Goal: Information Seeking & Learning: Learn about a topic

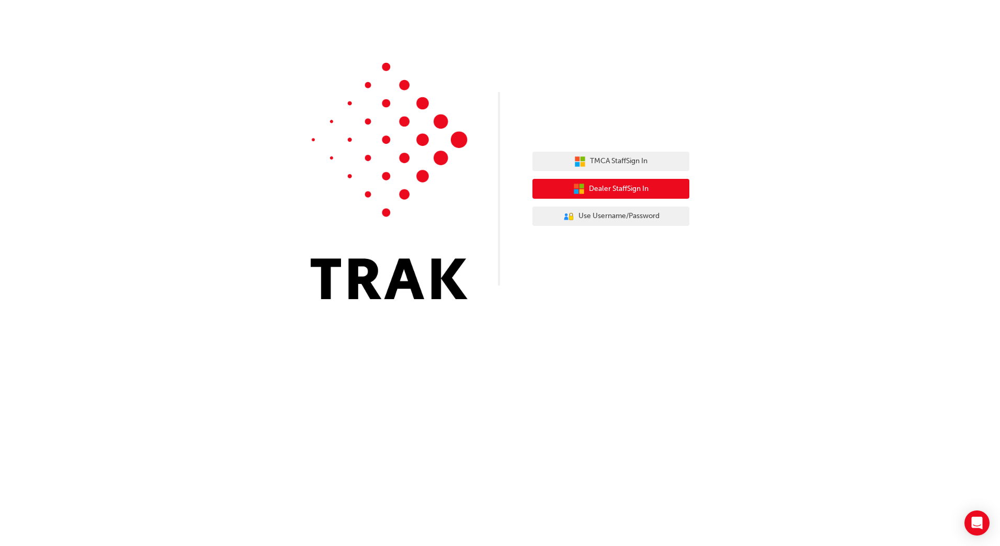
click at [620, 190] on span "Dealer Staff Sign In" at bounding box center [619, 189] width 60 height 12
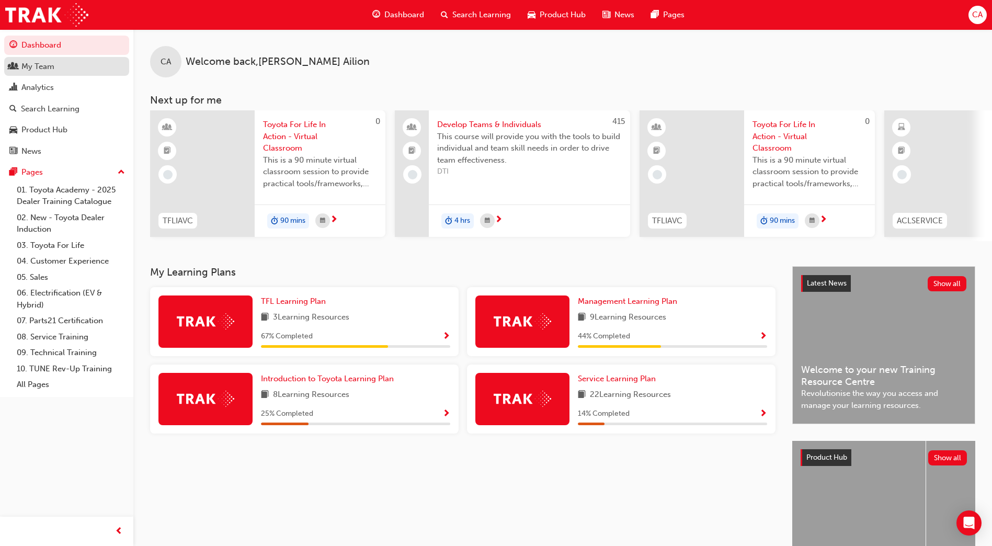
click at [64, 63] on div "My Team" at bounding box center [66, 66] width 115 height 13
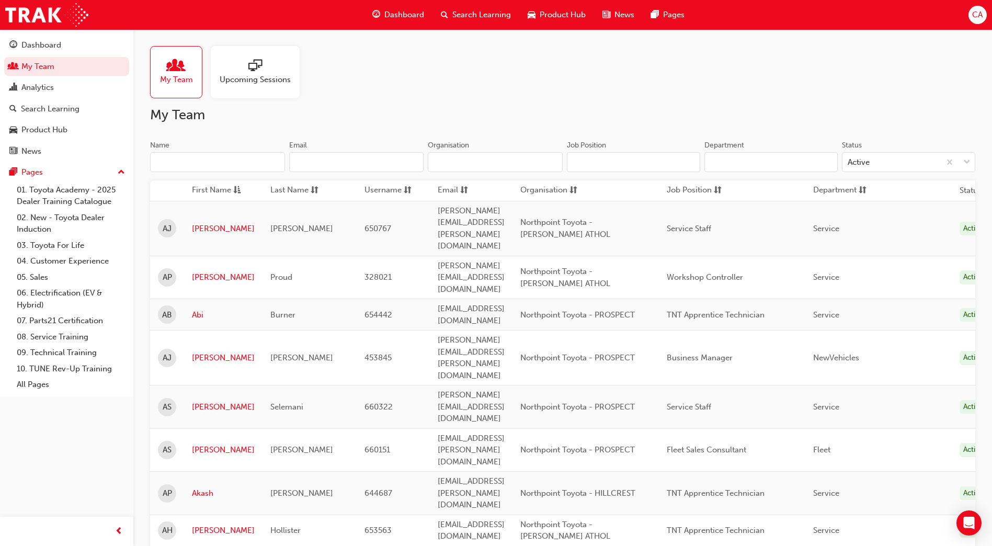
click at [212, 164] on input "Name" at bounding box center [217, 162] width 135 height 20
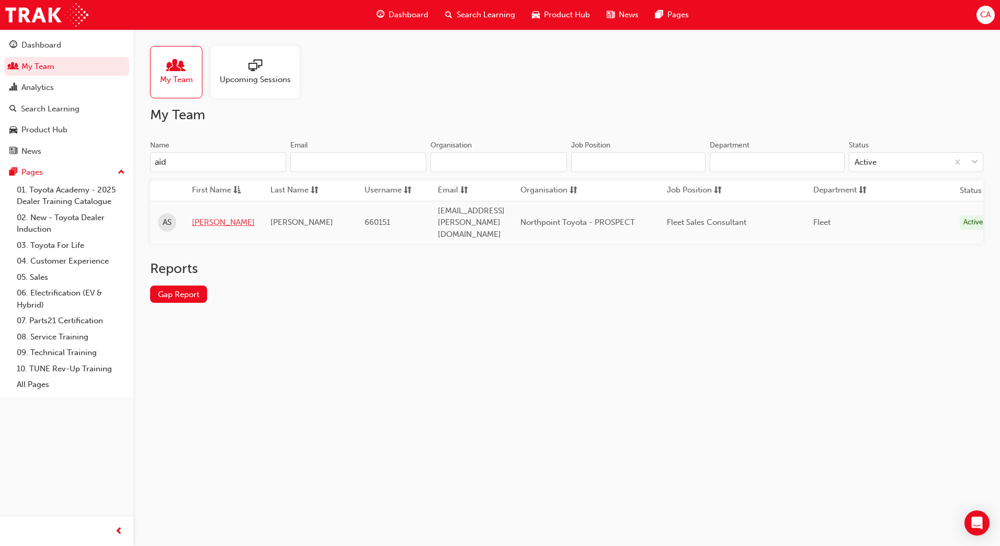
type input "aid"
click at [197, 217] on link "[PERSON_NAME]" at bounding box center [223, 223] width 63 height 12
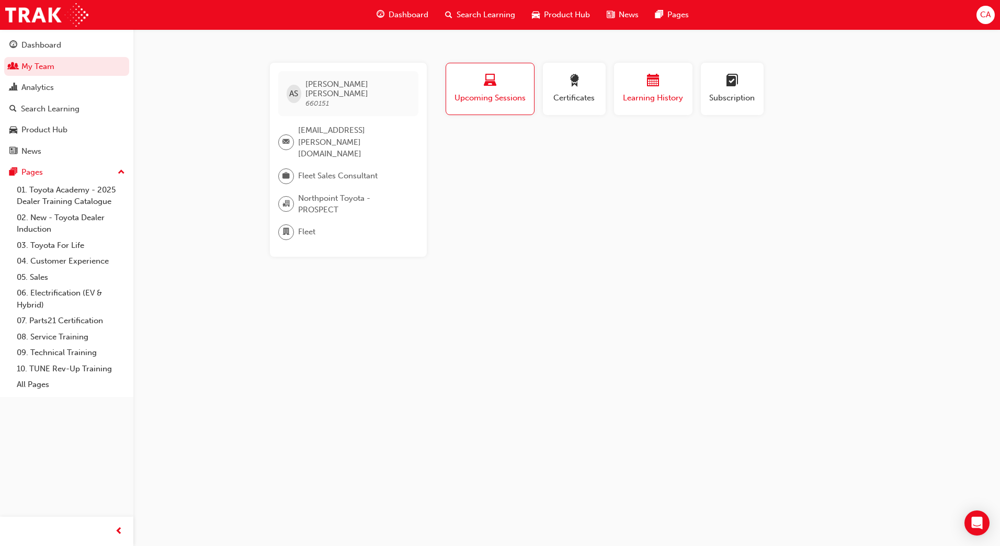
click at [651, 93] on span "Learning History" at bounding box center [653, 98] width 63 height 12
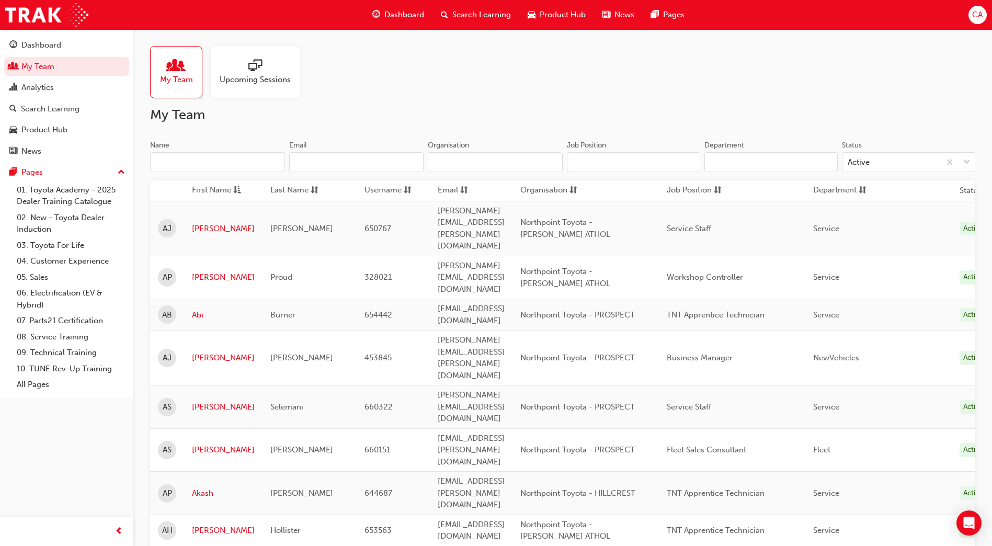
click at [183, 163] on input "Name" at bounding box center [217, 162] width 135 height 20
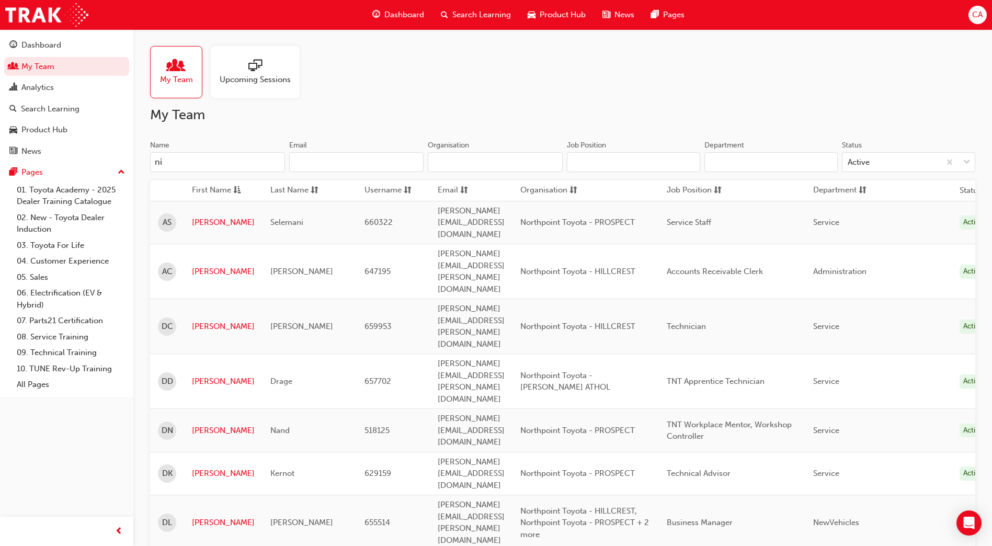
type input "n"
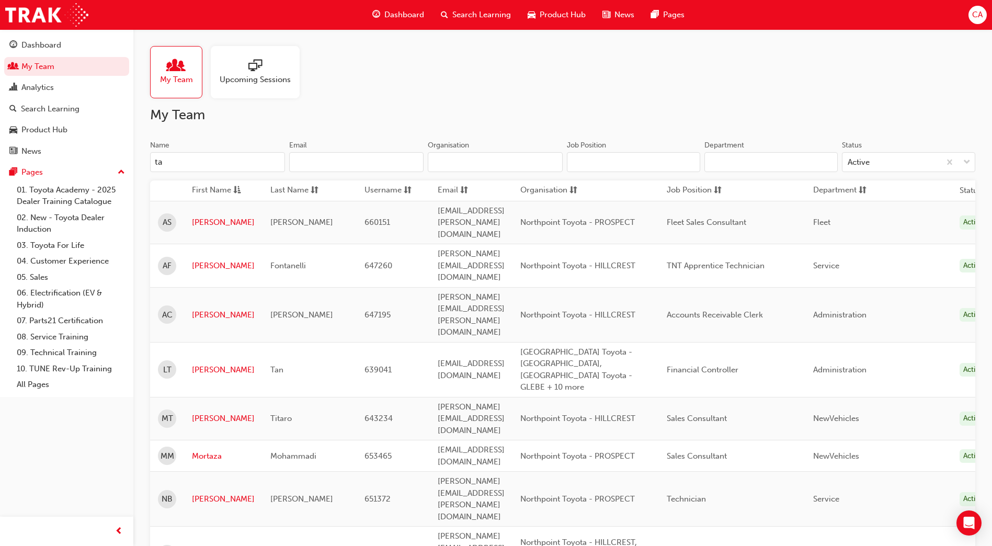
type input "t"
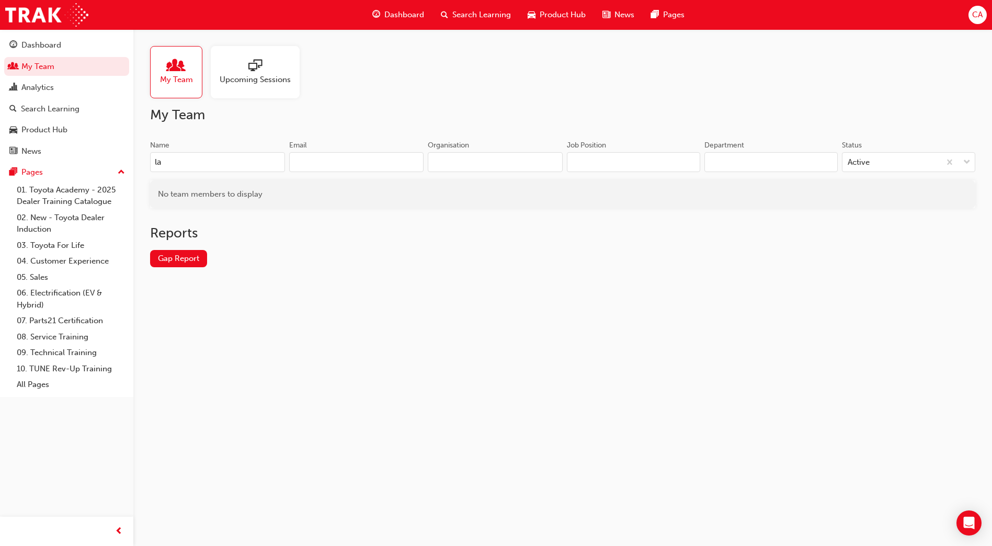
type input "l"
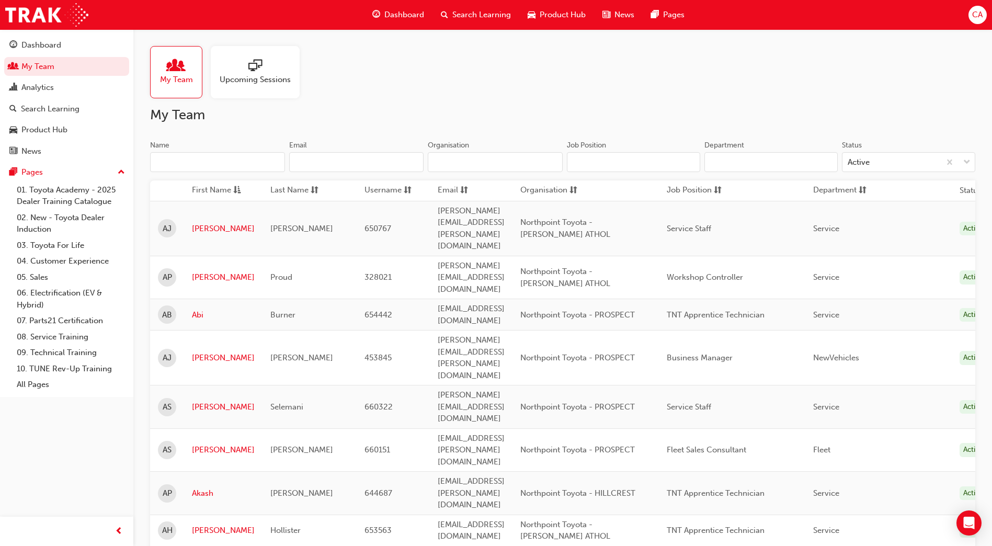
click at [473, 11] on span "Search Learning" at bounding box center [481, 15] width 59 height 12
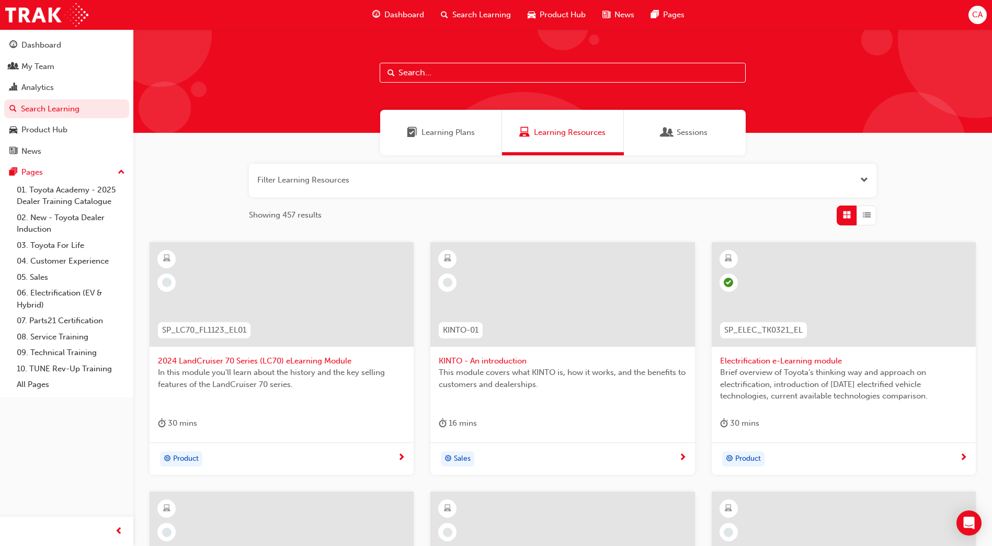
click at [481, 72] on input "text" at bounding box center [563, 73] width 366 height 20
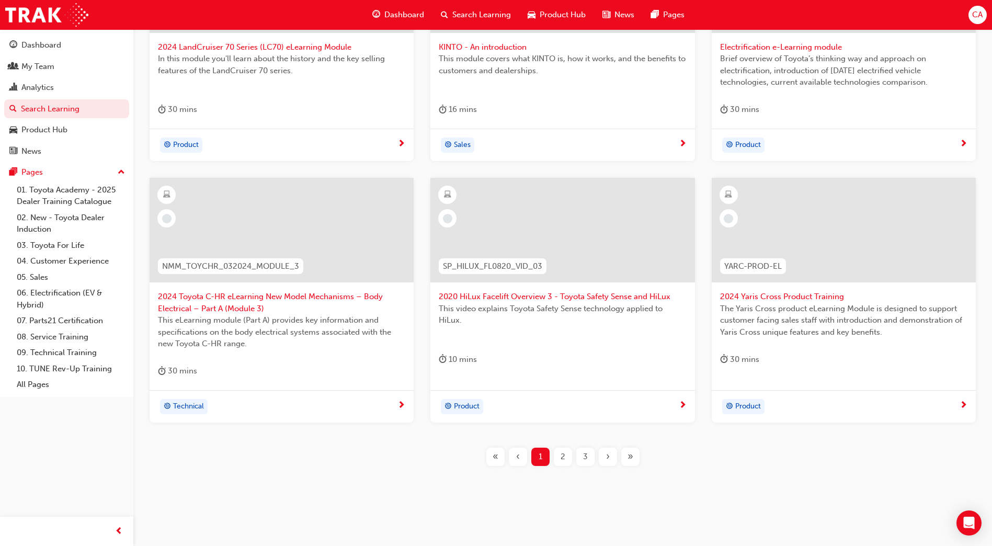
scroll to position [319, 0]
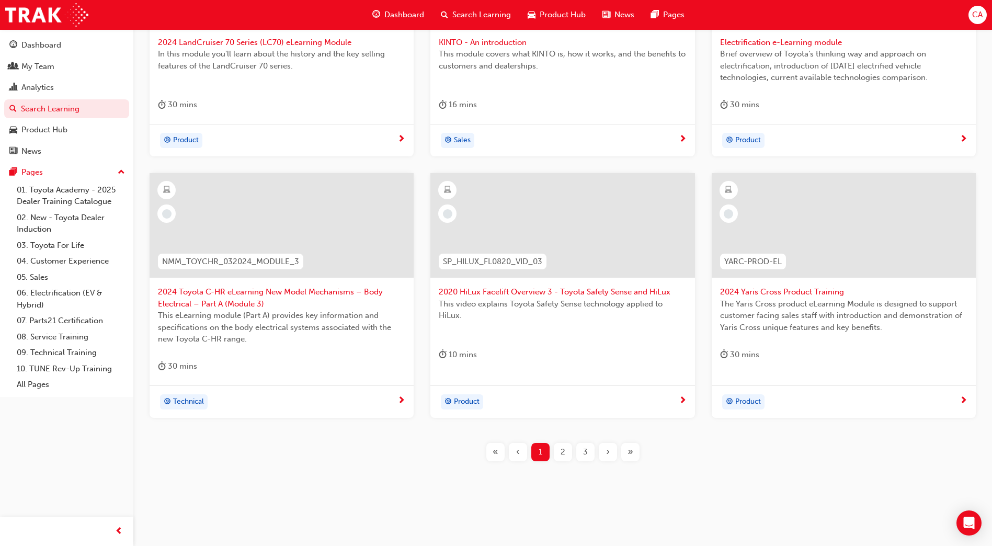
click at [565, 454] on div "2" at bounding box center [563, 452] width 18 height 18
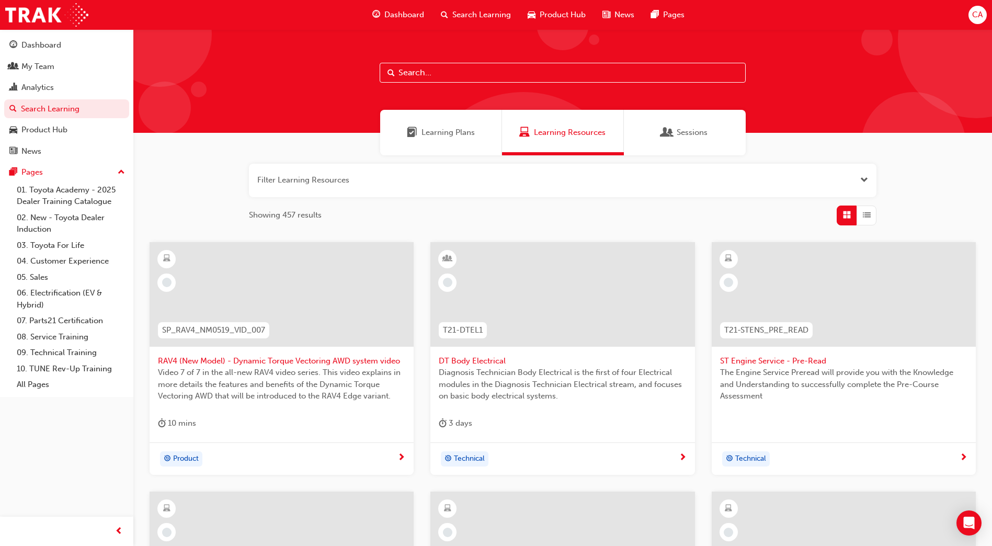
click at [429, 123] on div "Learning Plans" at bounding box center [441, 133] width 122 height 46
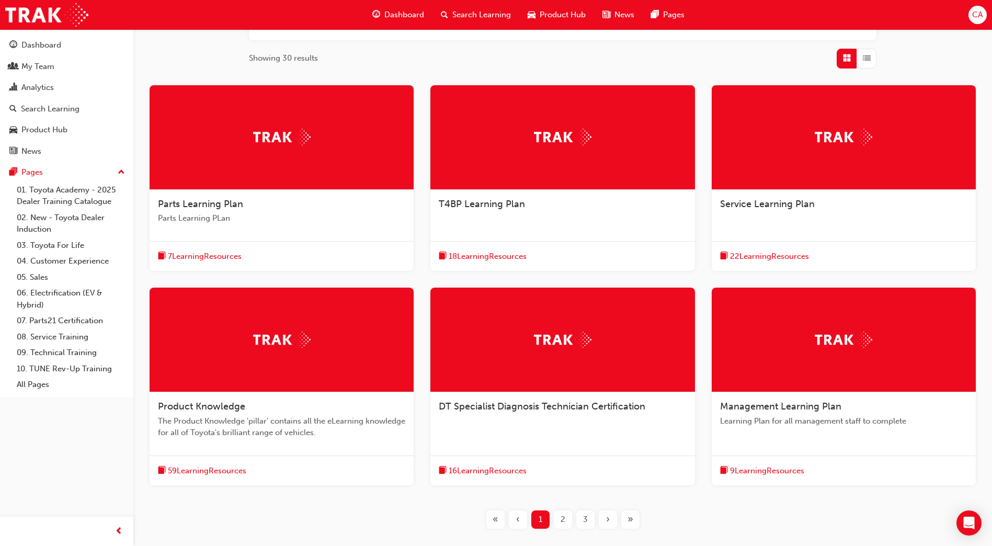
scroll to position [209, 0]
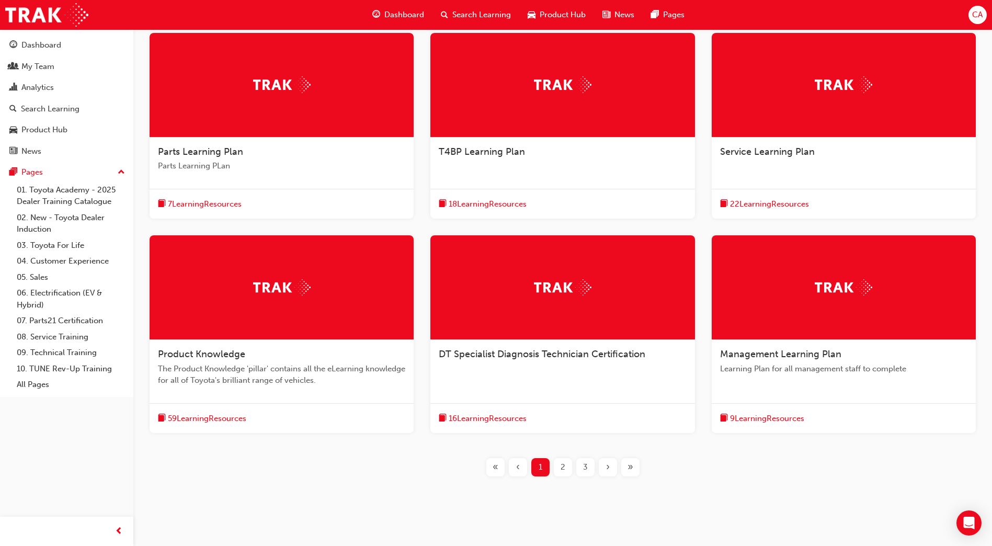
click at [839, 306] on div at bounding box center [844, 287] width 264 height 105
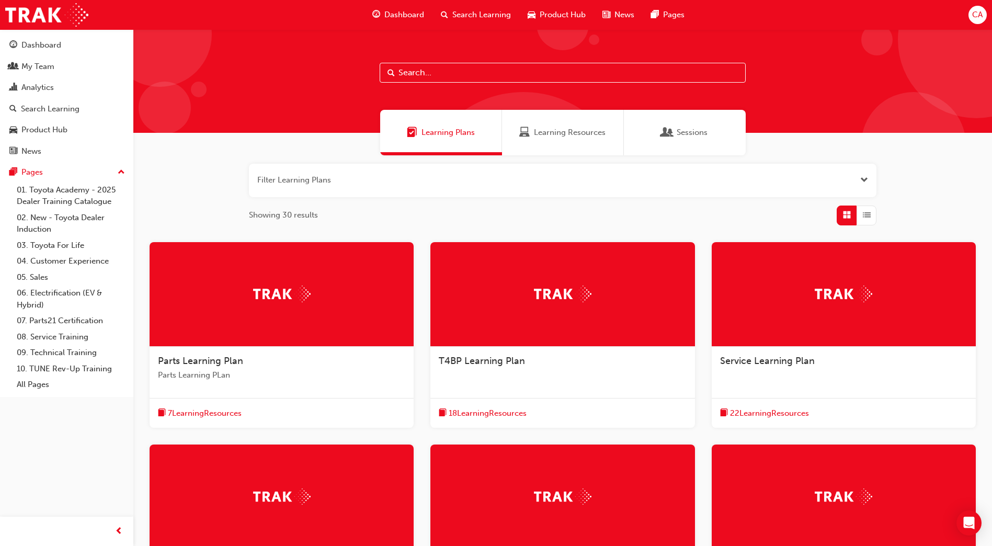
click at [680, 130] on span "Sessions" at bounding box center [692, 133] width 31 height 12
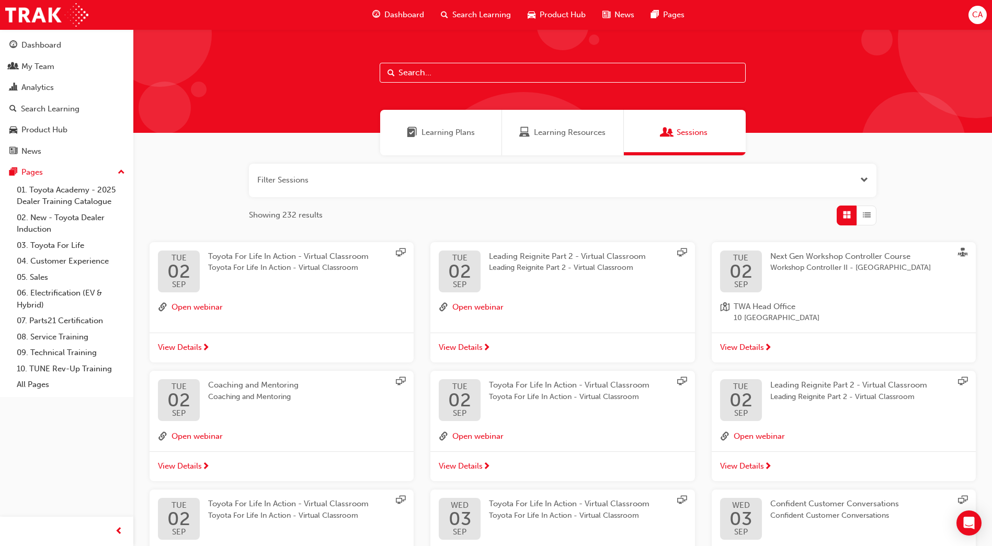
click at [587, 131] on span "Learning Resources" at bounding box center [570, 133] width 72 height 12
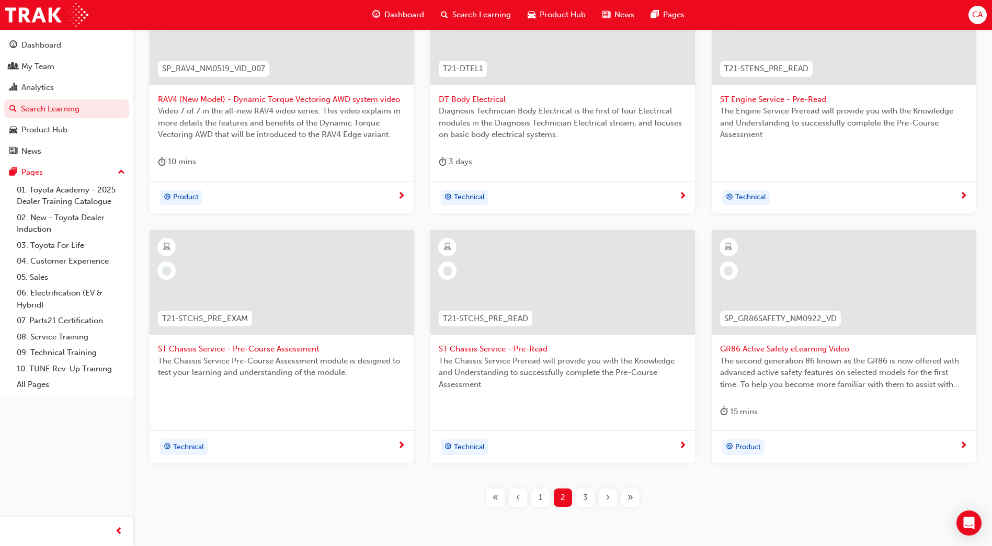
scroll to position [307, 0]
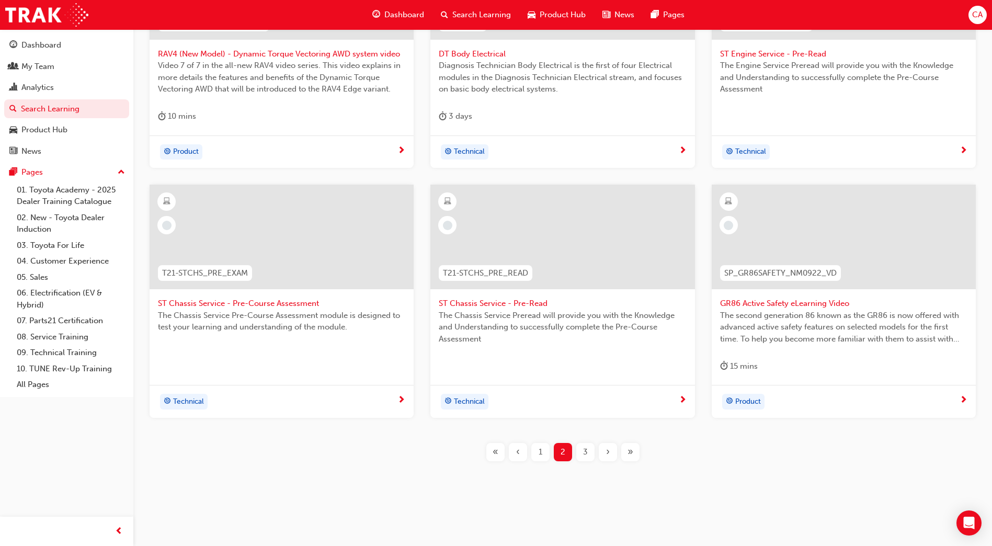
click at [581, 449] on div "3" at bounding box center [585, 452] width 18 height 18
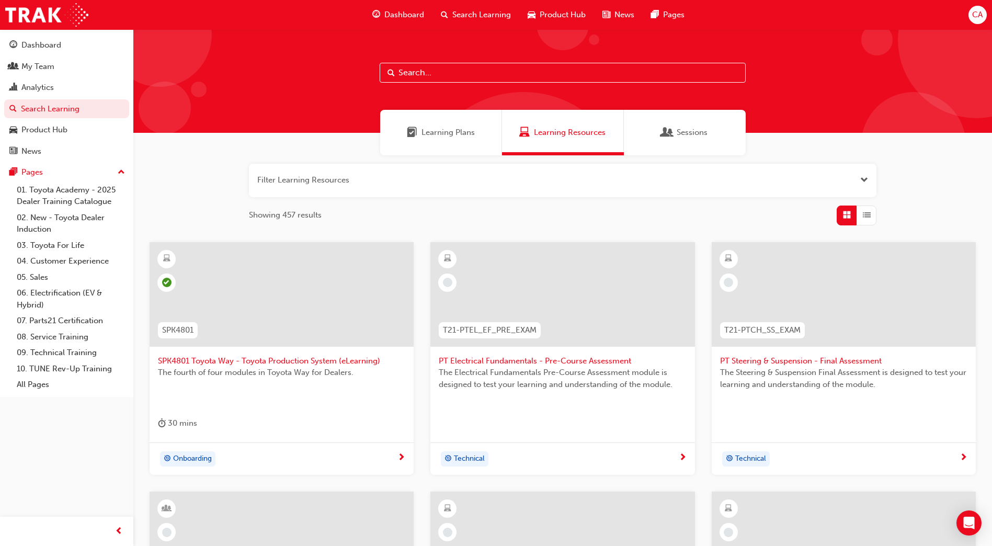
click at [496, 73] on input "text" at bounding box center [563, 73] width 366 height 20
type input "mana"
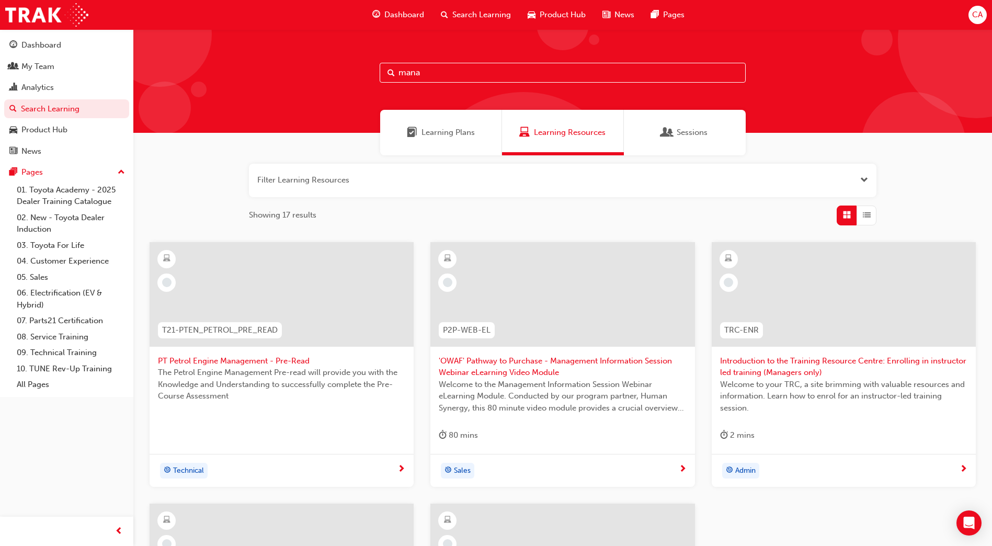
drag, startPoint x: 470, startPoint y: 77, endPoint x: 394, endPoint y: 78, distance: 75.3
click at [394, 78] on div "mana" at bounding box center [563, 73] width 366 height 20
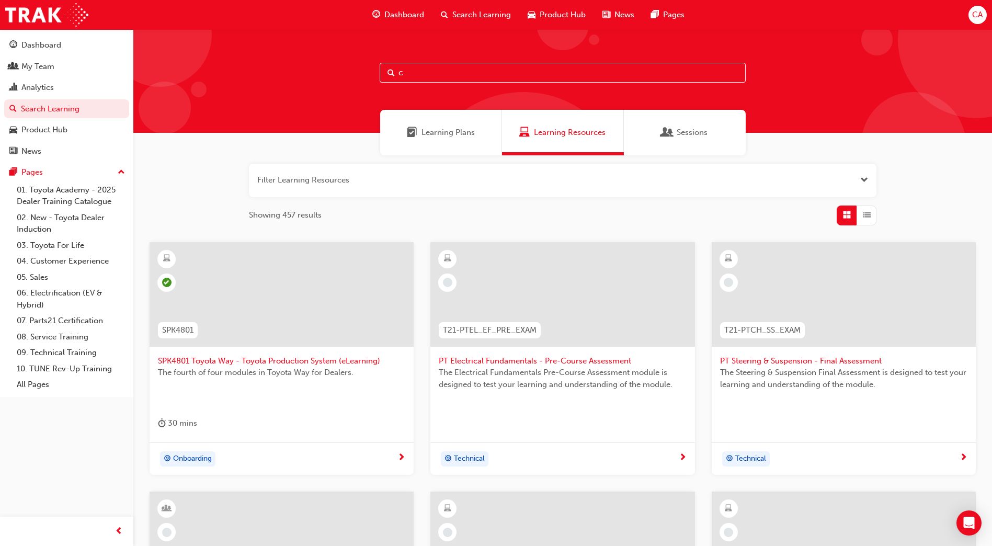
type input "cx"
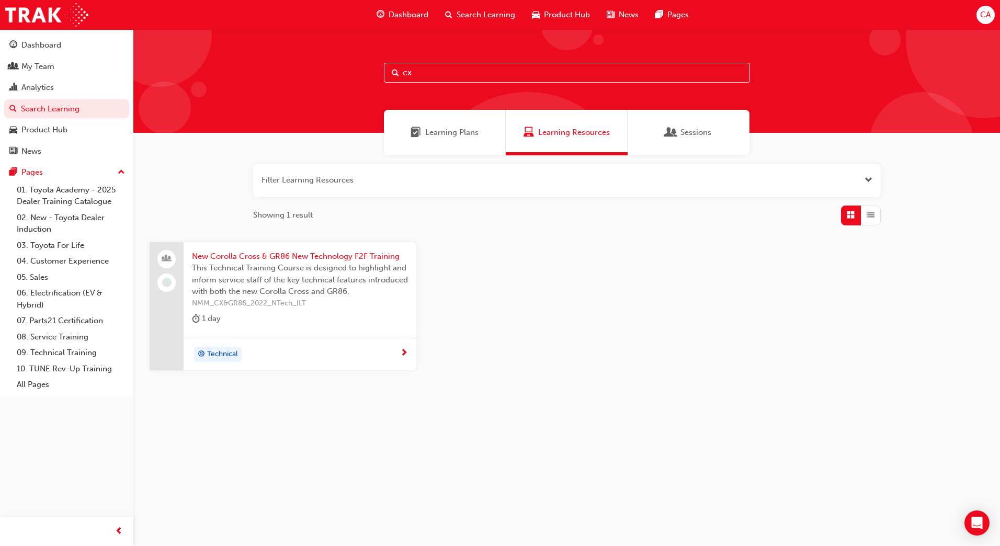
drag, startPoint x: 418, startPoint y: 75, endPoint x: 382, endPoint y: 73, distance: 36.2
click at [382, 73] on div "cx" at bounding box center [566, 81] width 867 height 104
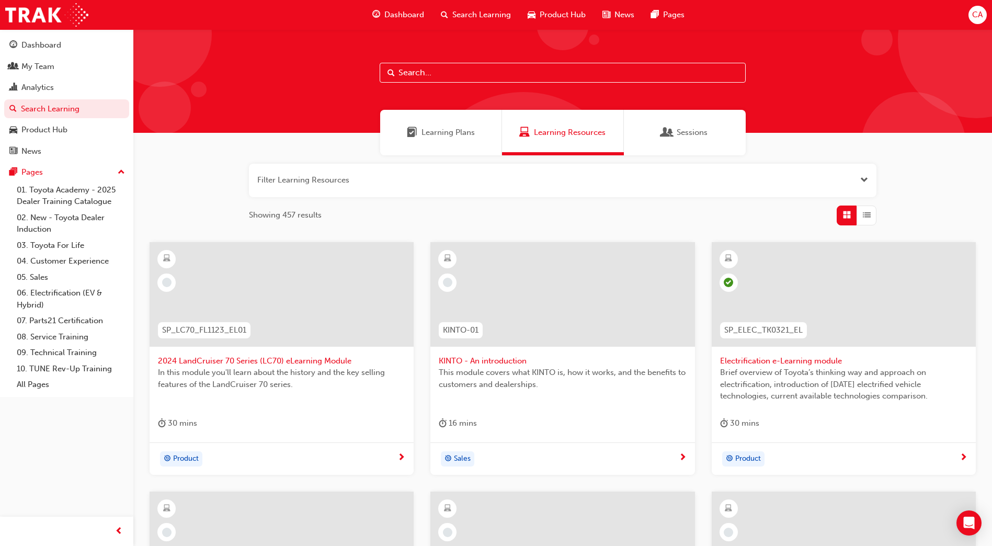
click at [565, 309] on div at bounding box center [563, 294] width 264 height 105
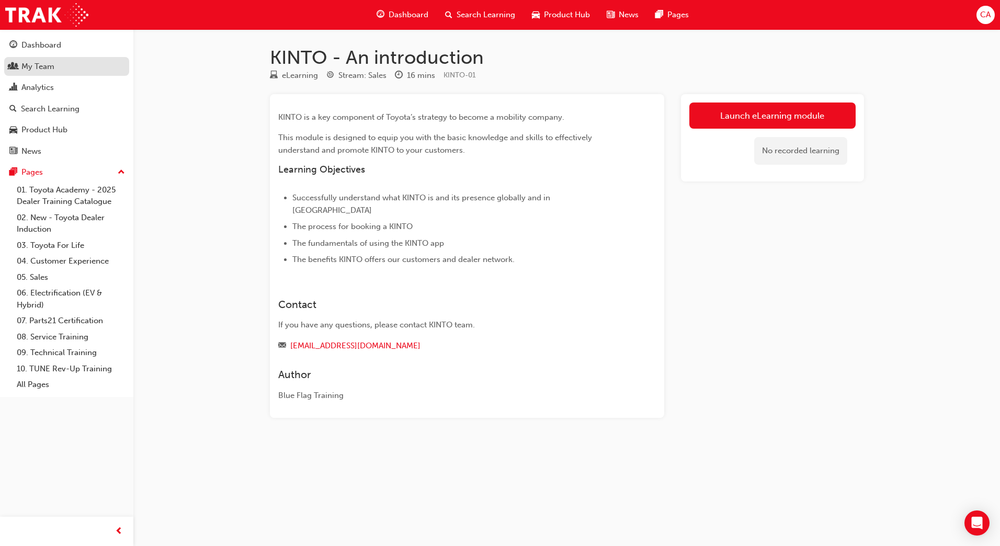
click at [44, 64] on div "My Team" at bounding box center [37, 67] width 33 height 12
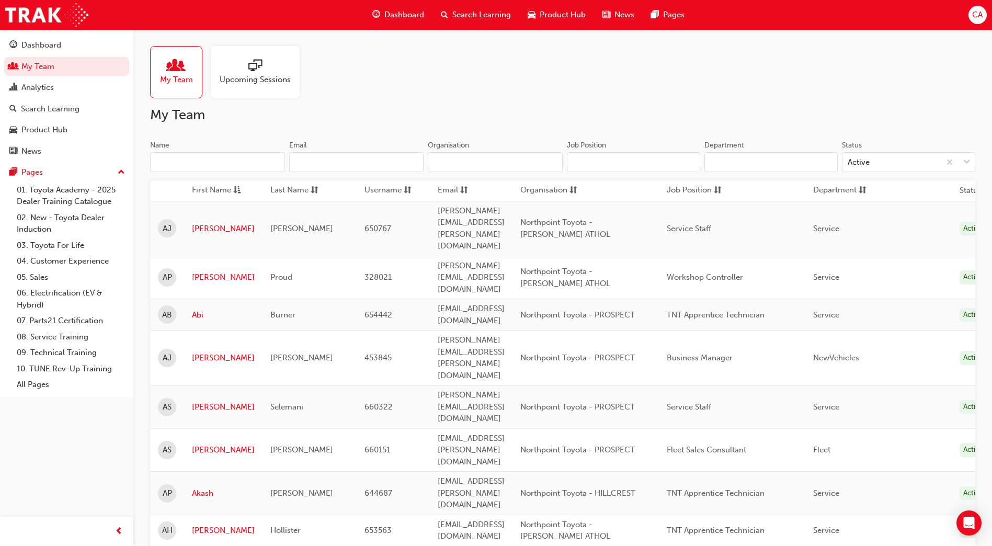
click at [217, 160] on input "Name" at bounding box center [217, 162] width 135 height 20
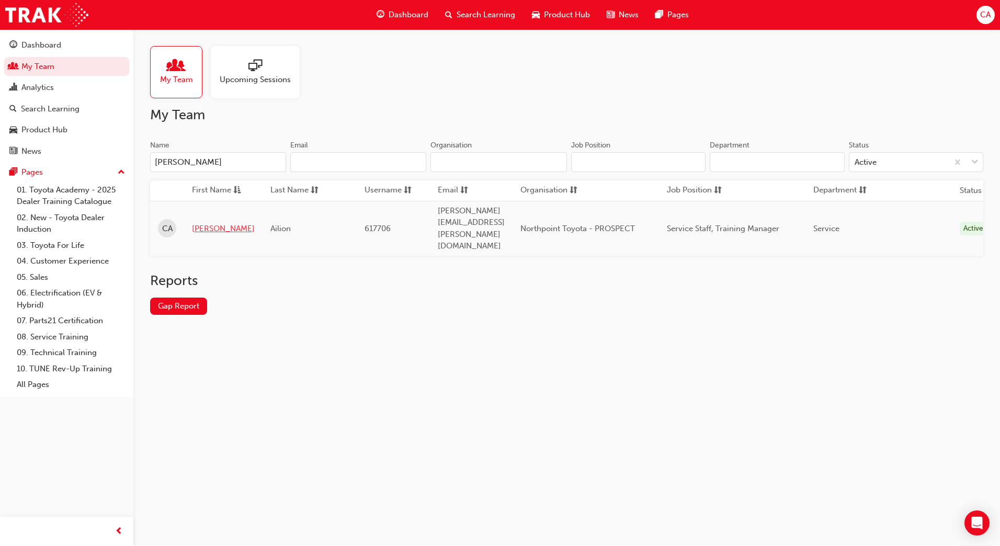
type input "[PERSON_NAME]"
click at [211, 223] on link "[PERSON_NAME]" at bounding box center [223, 229] width 63 height 12
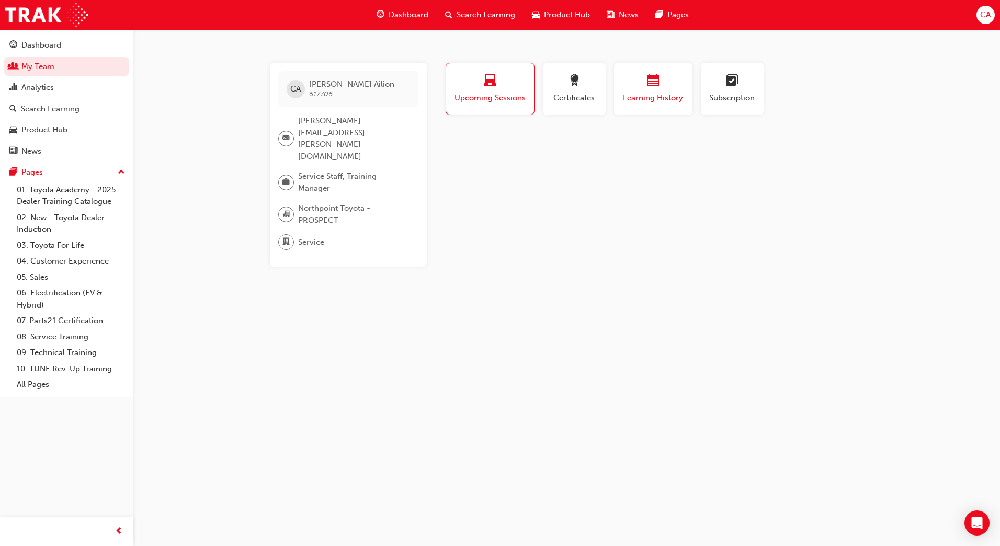
click at [643, 92] on span "Learning History" at bounding box center [653, 98] width 63 height 12
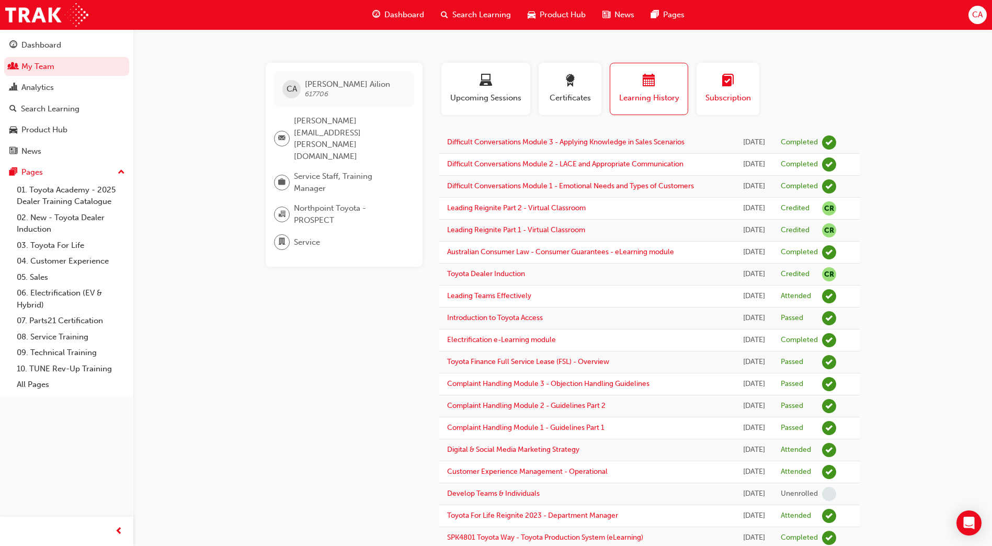
click at [715, 90] on div "Subscription" at bounding box center [728, 89] width 47 height 30
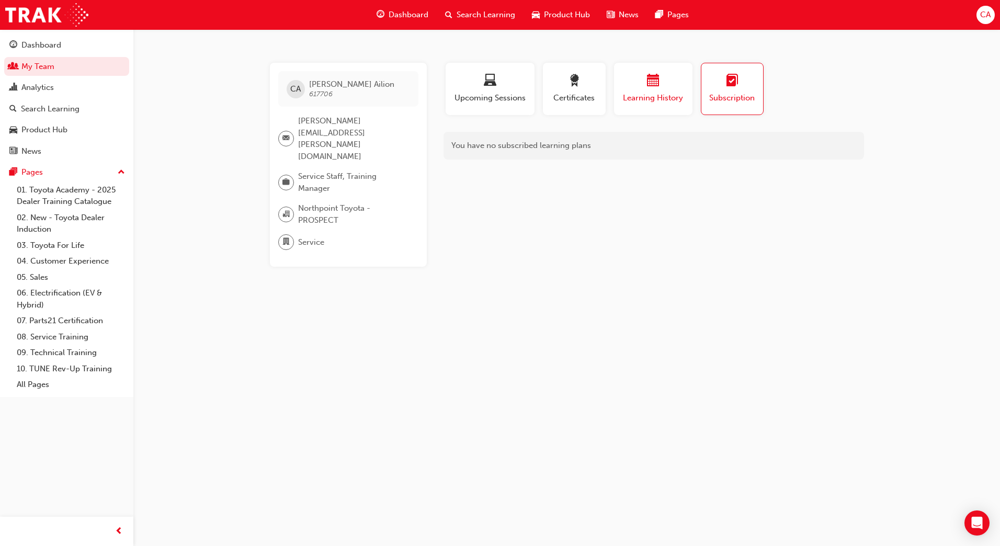
click at [663, 93] on span "Learning History" at bounding box center [653, 98] width 63 height 12
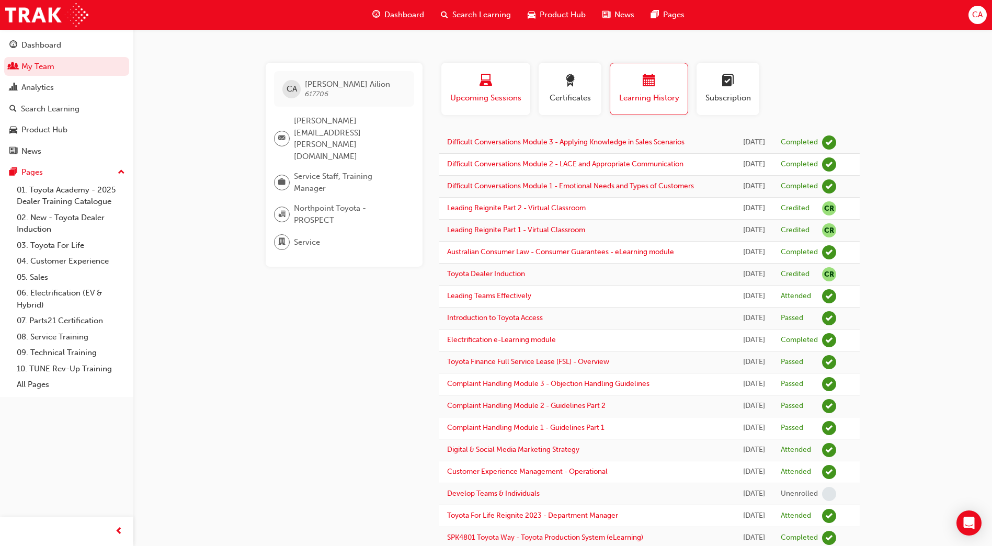
click at [498, 98] on span "Upcoming Sessions" at bounding box center [485, 98] width 73 height 12
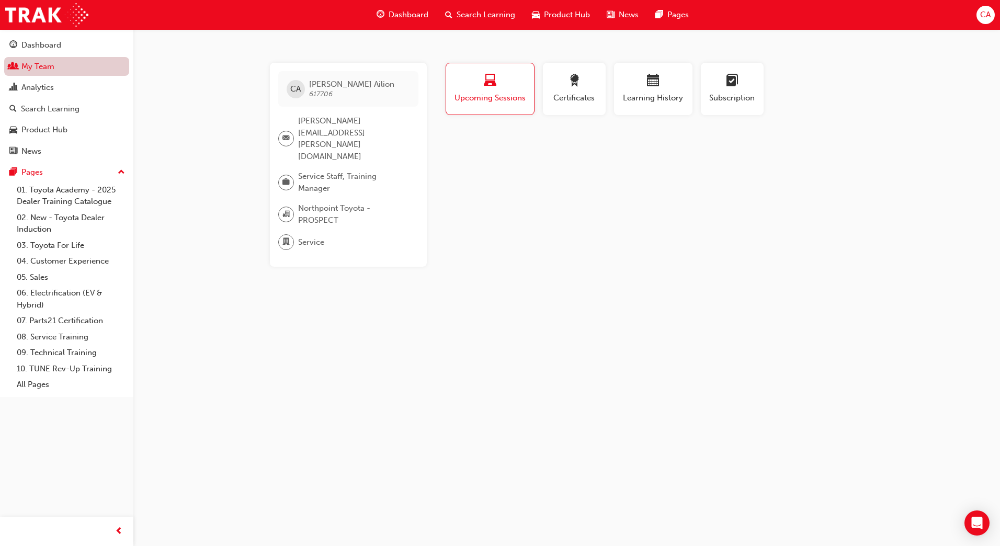
click at [90, 66] on link "My Team" at bounding box center [66, 66] width 125 height 19
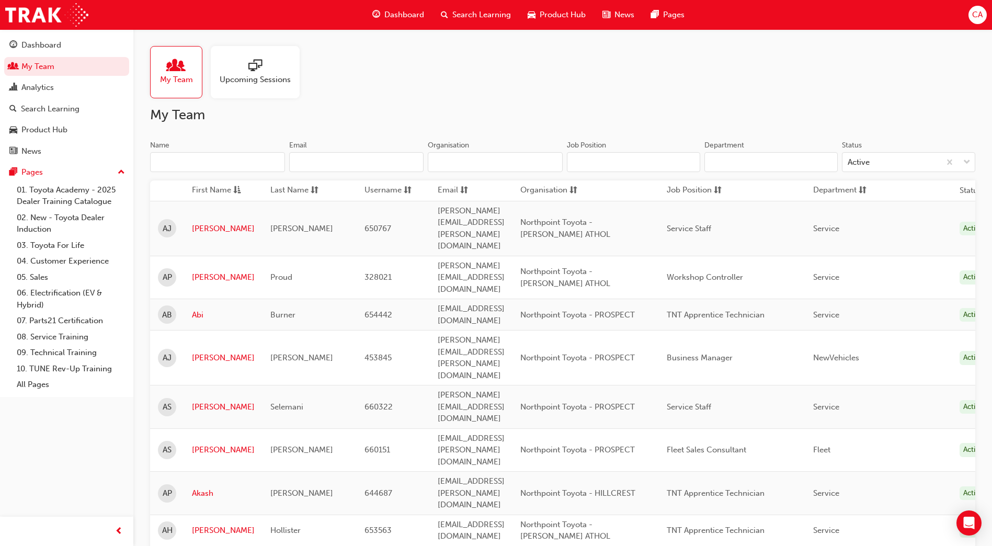
click at [494, 15] on span "Search Learning" at bounding box center [481, 15] width 59 height 12
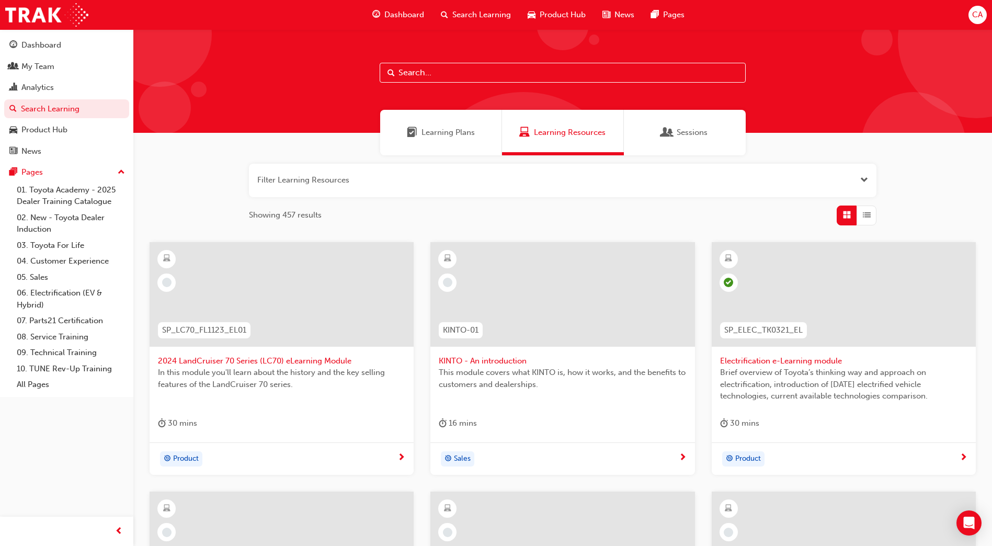
click at [478, 74] on input "text" at bounding box center [563, 73] width 366 height 20
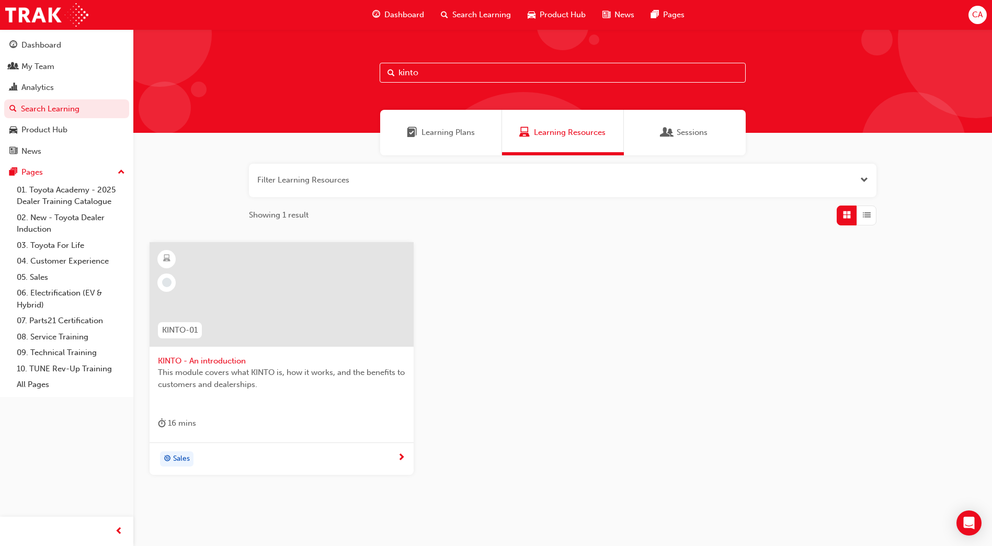
type input "kinto"
click at [290, 296] on div at bounding box center [282, 294] width 264 height 105
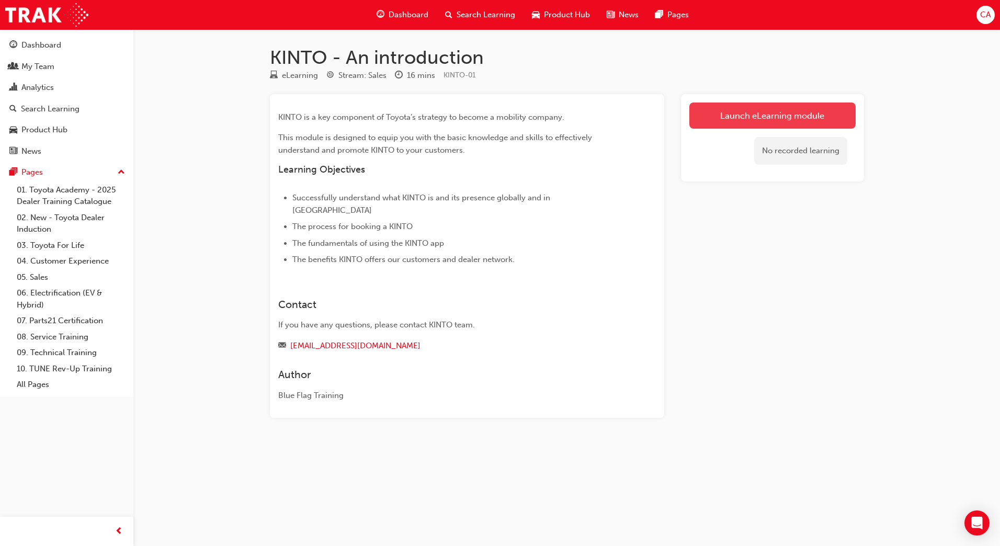
click at [746, 114] on link "Launch eLearning module" at bounding box center [772, 116] width 166 height 26
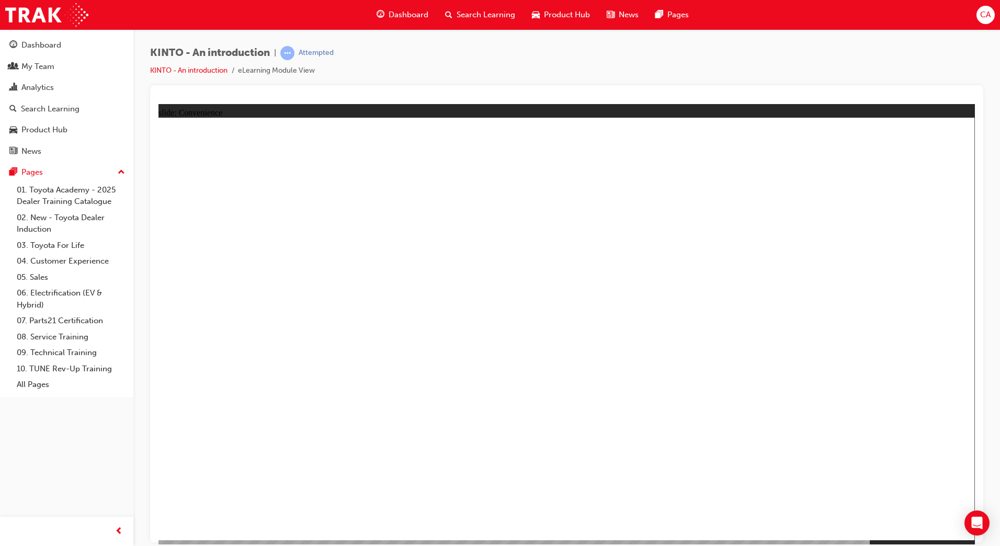
drag, startPoint x: 765, startPoint y: 253, endPoint x: 797, endPoint y: 246, distance: 32.6
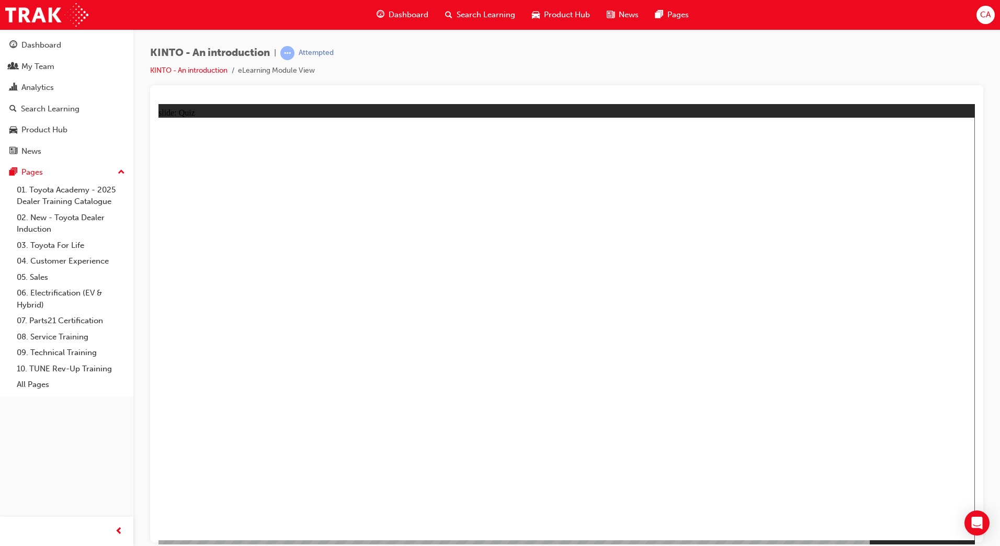
radio input "true"
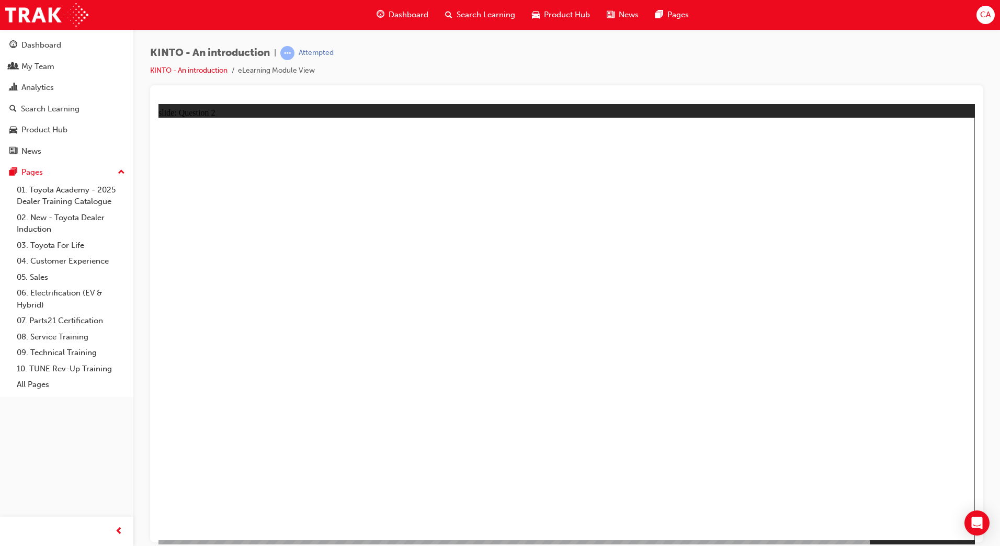
checkbox input "true"
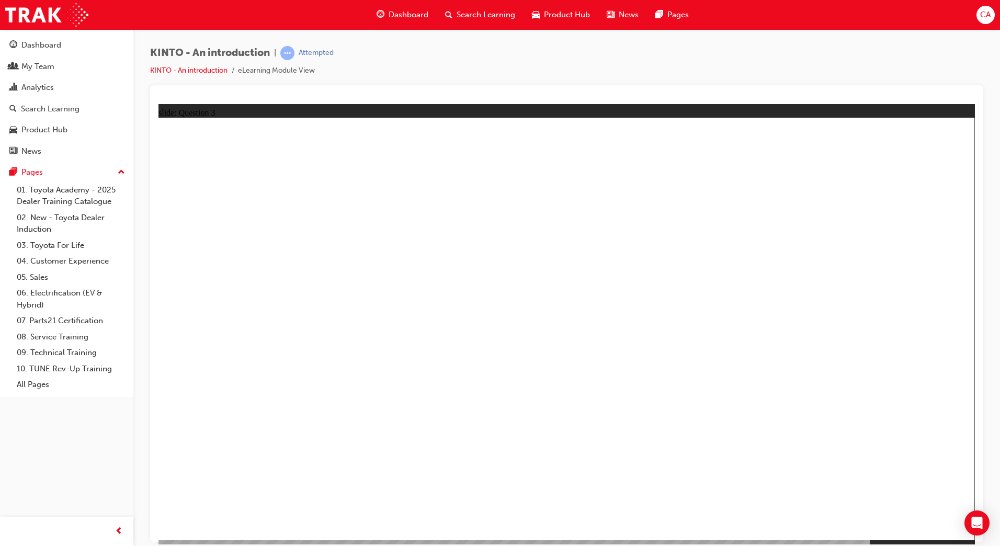
radio input "true"
drag, startPoint x: 420, startPoint y: 354, endPoint x: 867, endPoint y: 442, distance: 455.8
drag, startPoint x: 700, startPoint y: 359, endPoint x: 252, endPoint y: 456, distance: 458.5
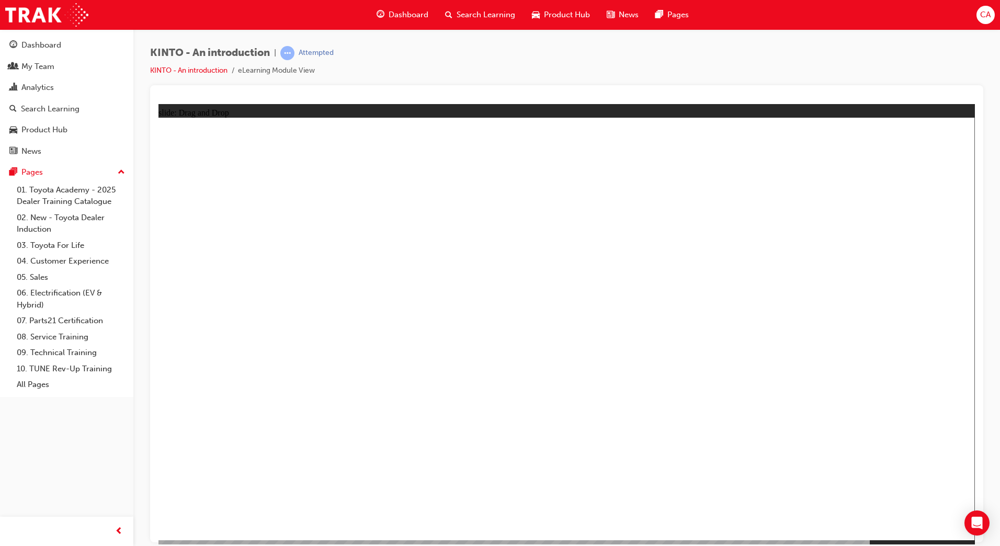
drag, startPoint x: 264, startPoint y: 355, endPoint x: 408, endPoint y: 447, distance: 171.5
drag, startPoint x: 567, startPoint y: 357, endPoint x: 578, endPoint y: 443, distance: 85.9
drag, startPoint x: 861, startPoint y: 352, endPoint x: 712, endPoint y: 449, distance: 177.9
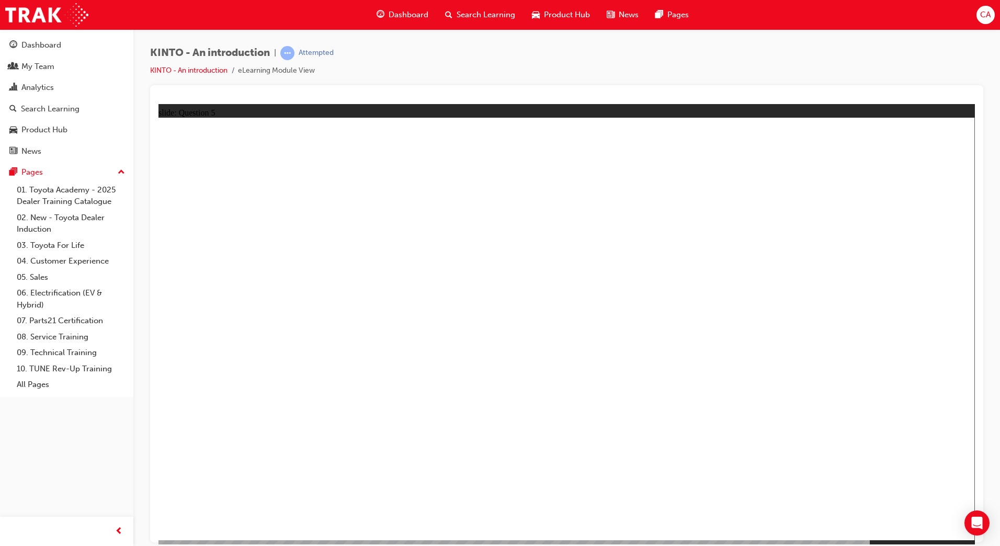
radio input "true"
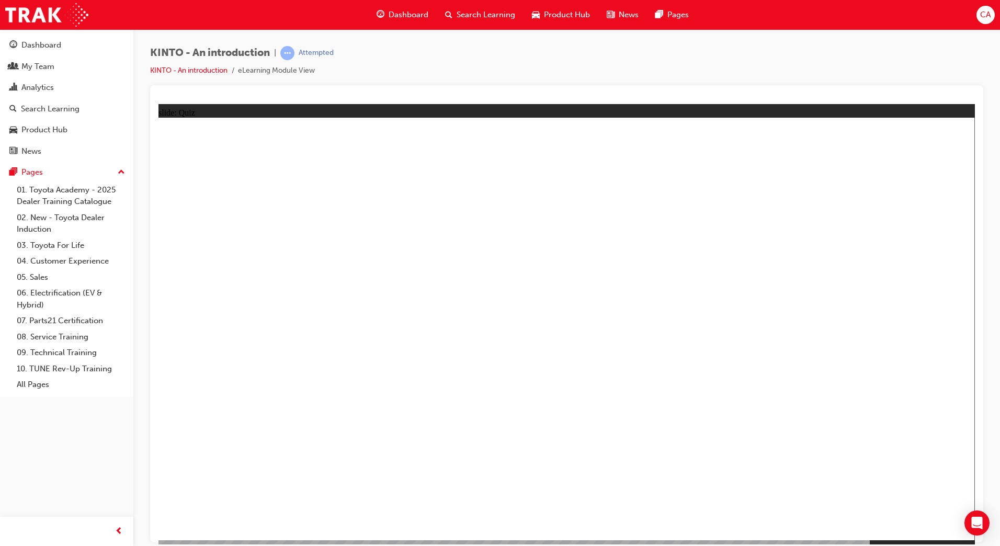
radio input "true"
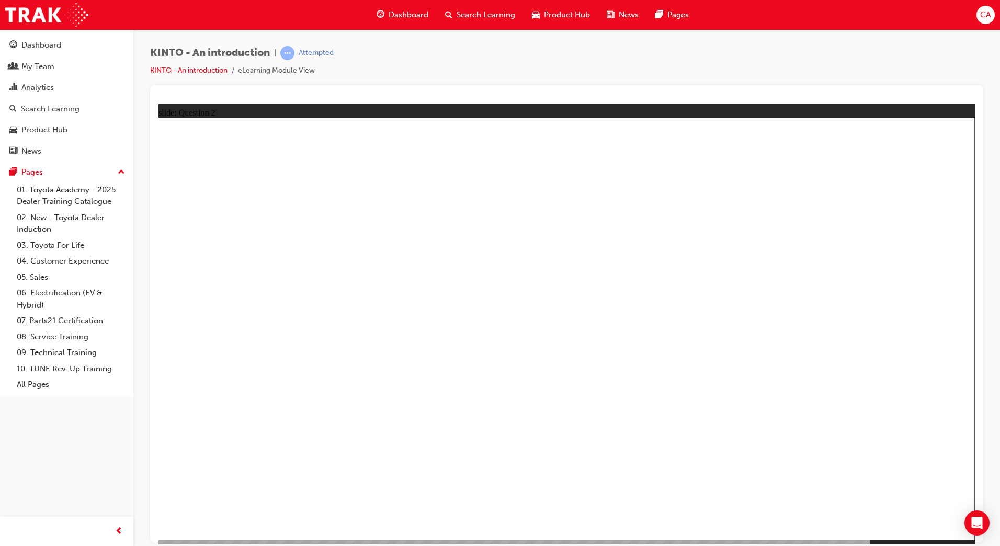
checkbox input "true"
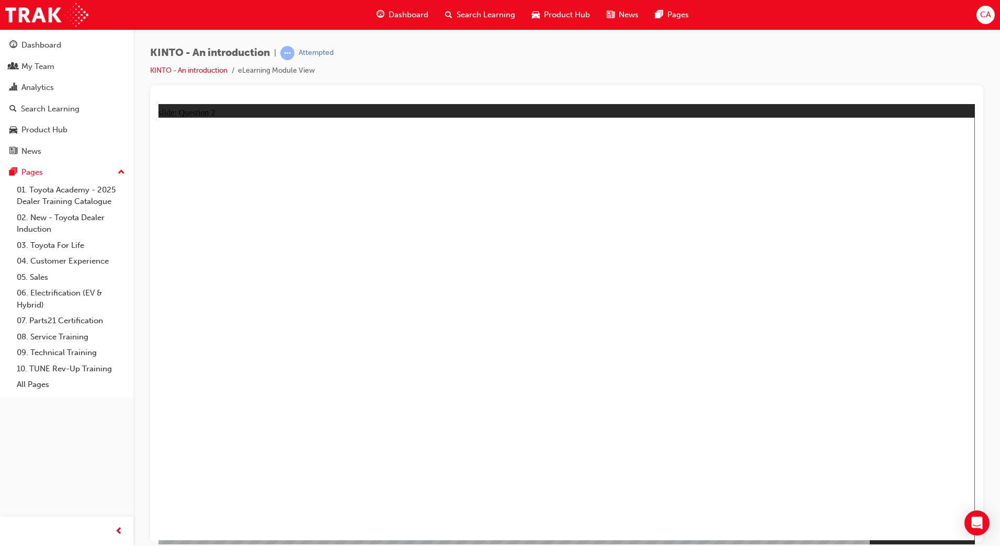
checkbox input "true"
checkbox input "false"
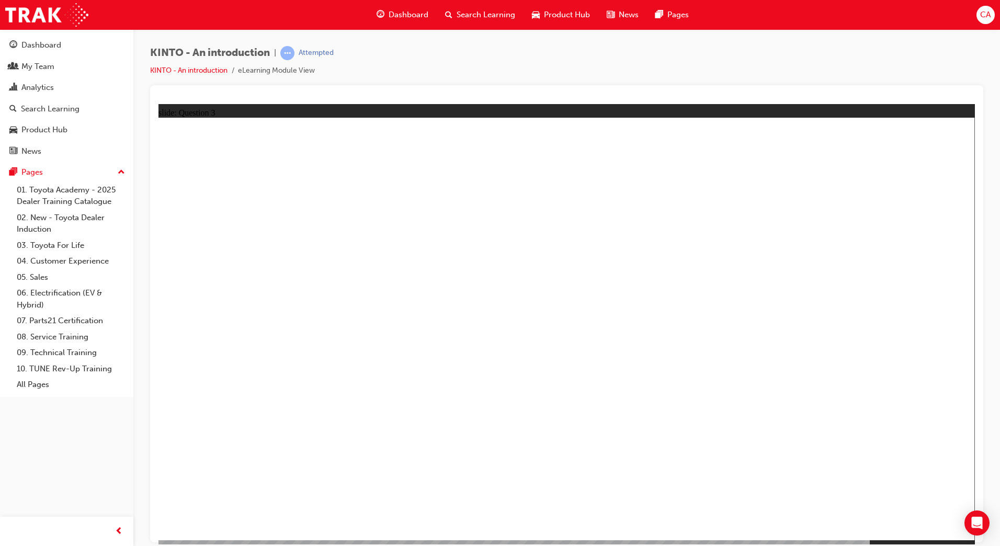
radio input "true"
drag, startPoint x: 392, startPoint y: 346, endPoint x: 823, endPoint y: 437, distance: 441.1
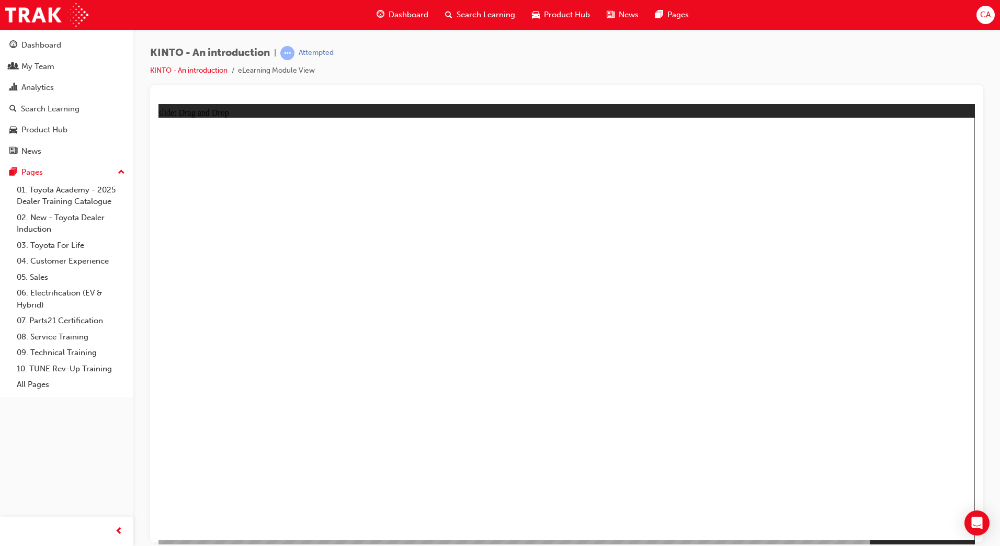
drag, startPoint x: 245, startPoint y: 340, endPoint x: 247, endPoint y: 433, distance: 93.1
drag, startPoint x: 869, startPoint y: 352, endPoint x: 429, endPoint y: 442, distance: 449.0
drag, startPoint x: 566, startPoint y: 341, endPoint x: 718, endPoint y: 437, distance: 179.8
drag, startPoint x: 416, startPoint y: 454, endPoint x: 506, endPoint y: 448, distance: 90.1
drag, startPoint x: 280, startPoint y: 460, endPoint x: 436, endPoint y: 461, distance: 155.9
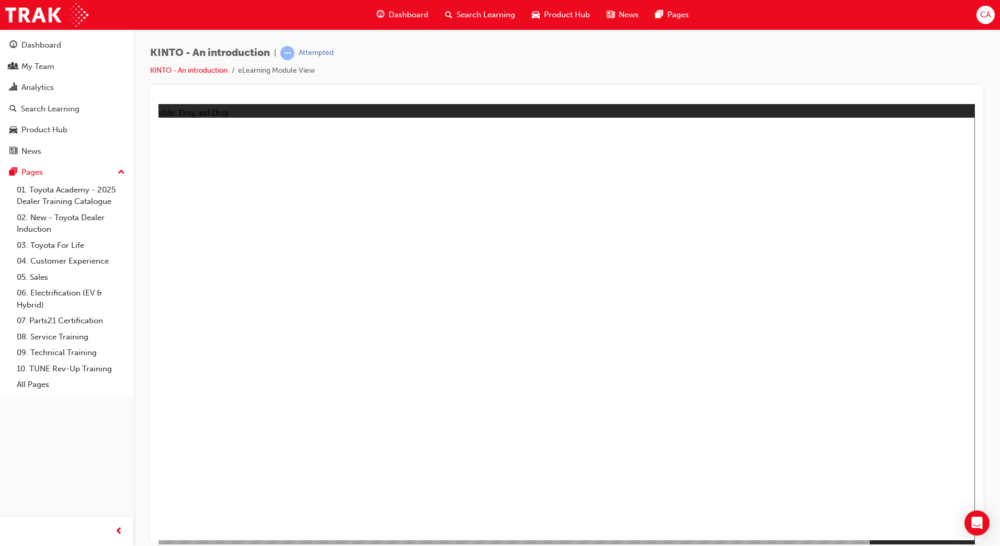
drag, startPoint x: 705, startPoint y: 346, endPoint x: 259, endPoint y: 440, distance: 455.5
radio input "true"
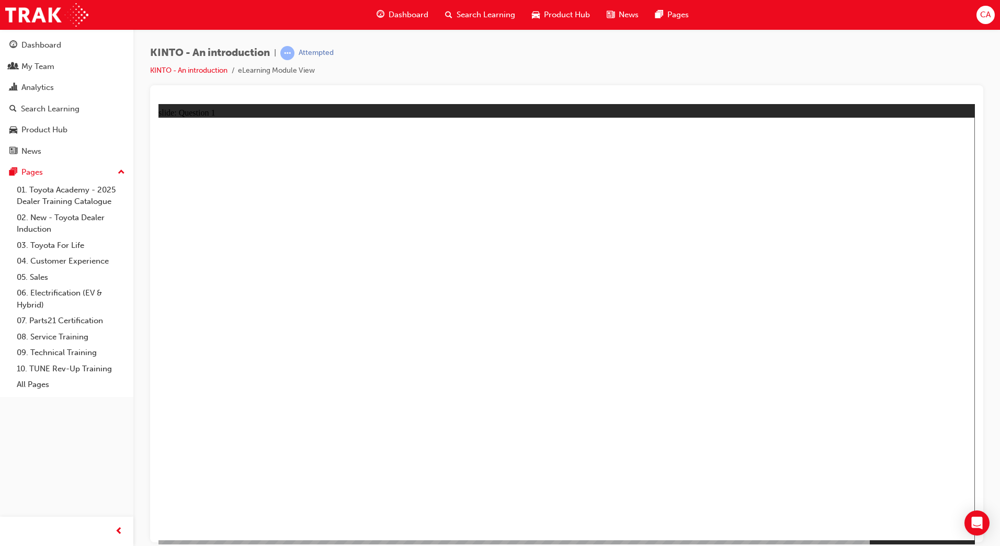
radio input "true"
checkbox input "true"
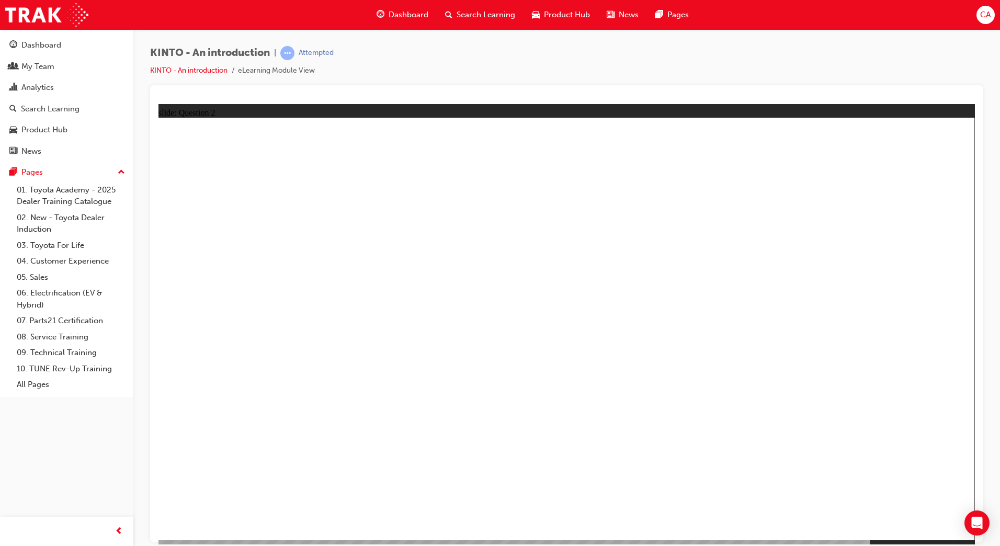
checkbox input "true"
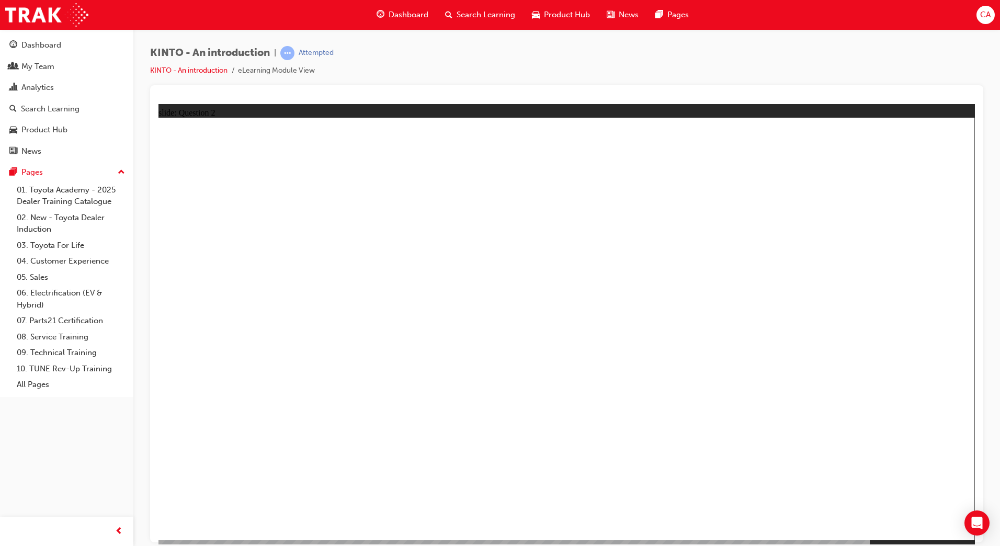
checkbox input "true"
radio input "true"
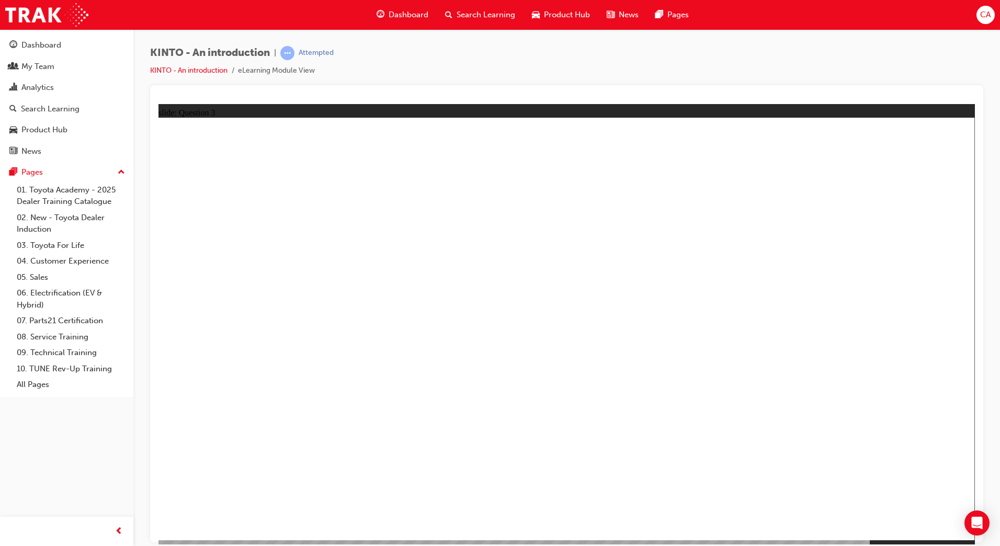
drag, startPoint x: 701, startPoint y: 359, endPoint x: 252, endPoint y: 445, distance: 457.6
drag, startPoint x: 420, startPoint y: 354, endPoint x: 868, endPoint y: 453, distance: 459.2
drag, startPoint x: 849, startPoint y: 352, endPoint x: 699, endPoint y: 450, distance: 179.5
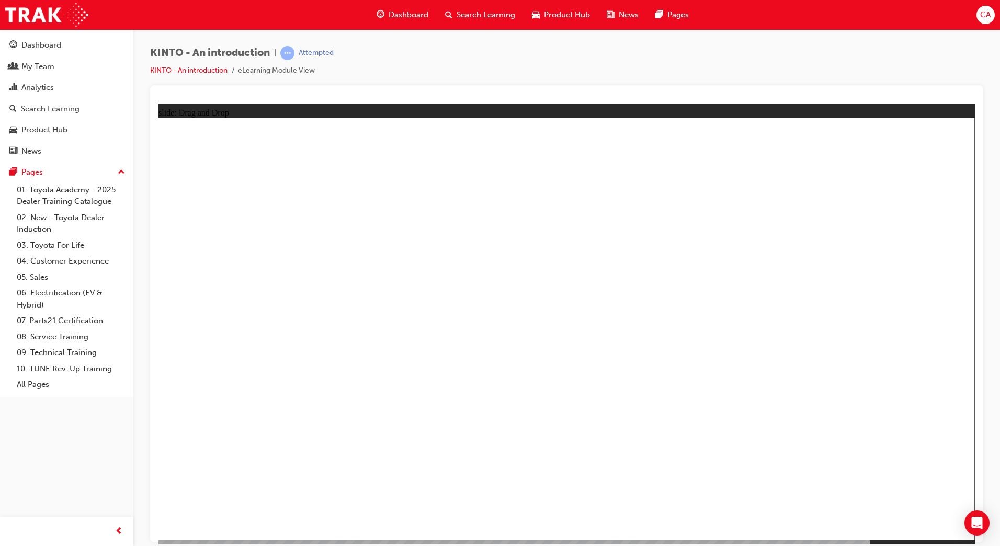
drag, startPoint x: 262, startPoint y: 362, endPoint x: 403, endPoint y: 456, distance: 169.7
drag, startPoint x: 541, startPoint y: 364, endPoint x: 553, endPoint y: 463, distance: 100.2
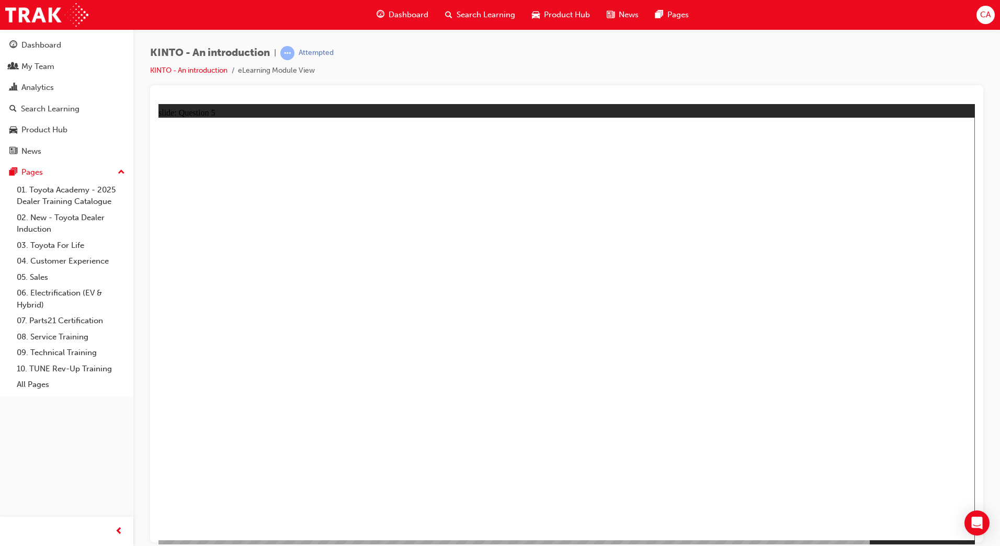
radio input "true"
click at [46, 44] on div "Dashboard" at bounding box center [41, 45] width 40 height 12
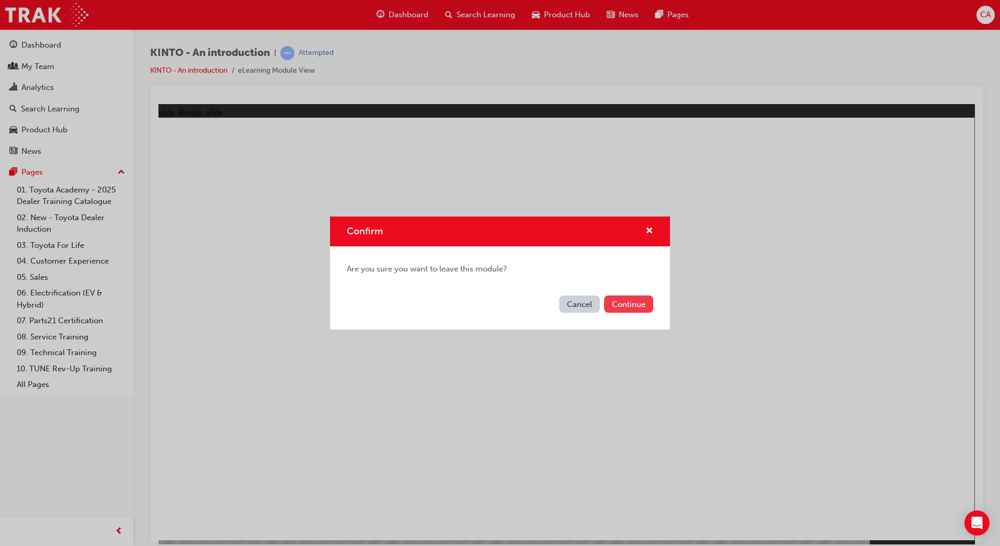
click at [630, 302] on button "Continue" at bounding box center [628, 304] width 49 height 17
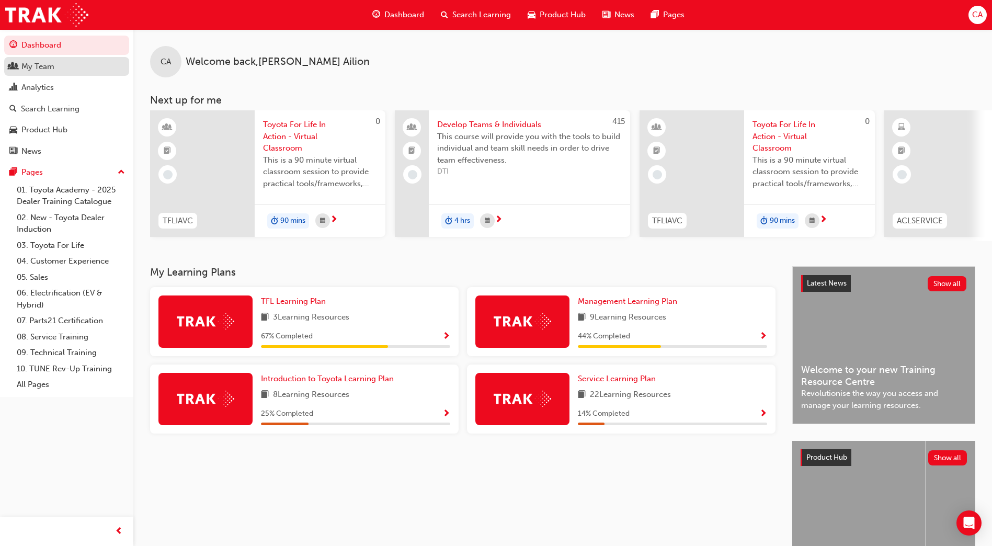
click at [61, 71] on div "My Team" at bounding box center [66, 66] width 115 height 13
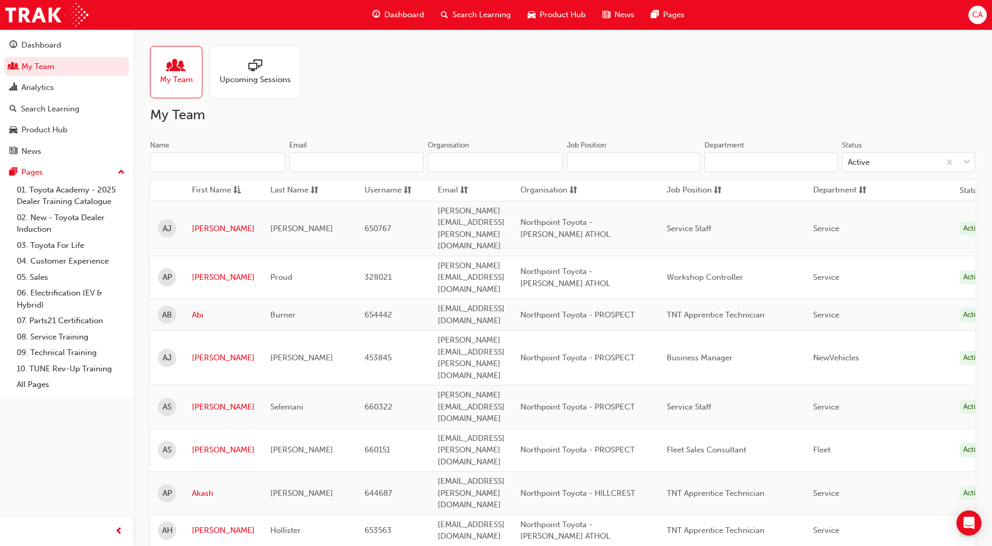
click at [172, 164] on input "Name" at bounding box center [217, 162] width 135 height 20
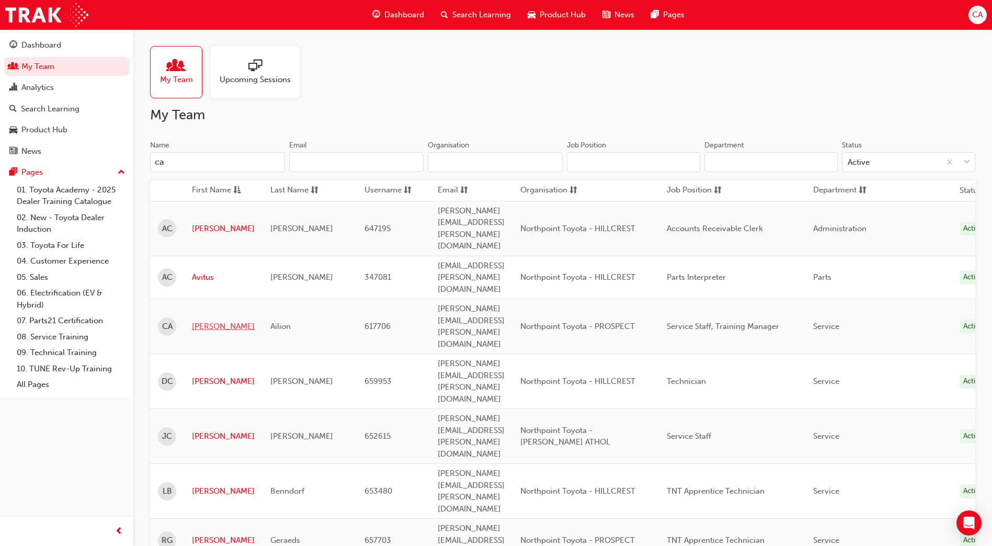
type input "ca"
click at [214, 321] on link "[PERSON_NAME]" at bounding box center [223, 327] width 63 height 12
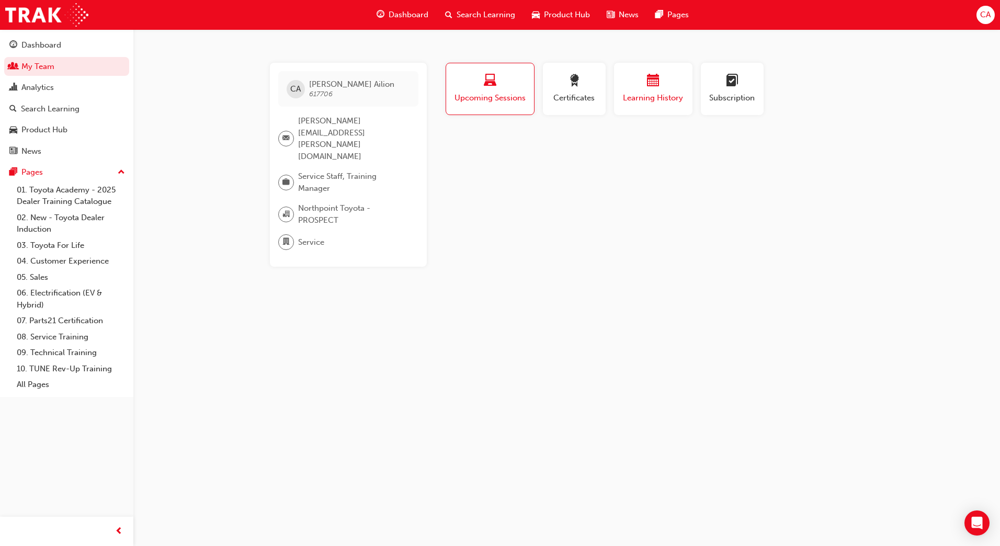
click at [654, 96] on span "Learning History" at bounding box center [653, 98] width 63 height 12
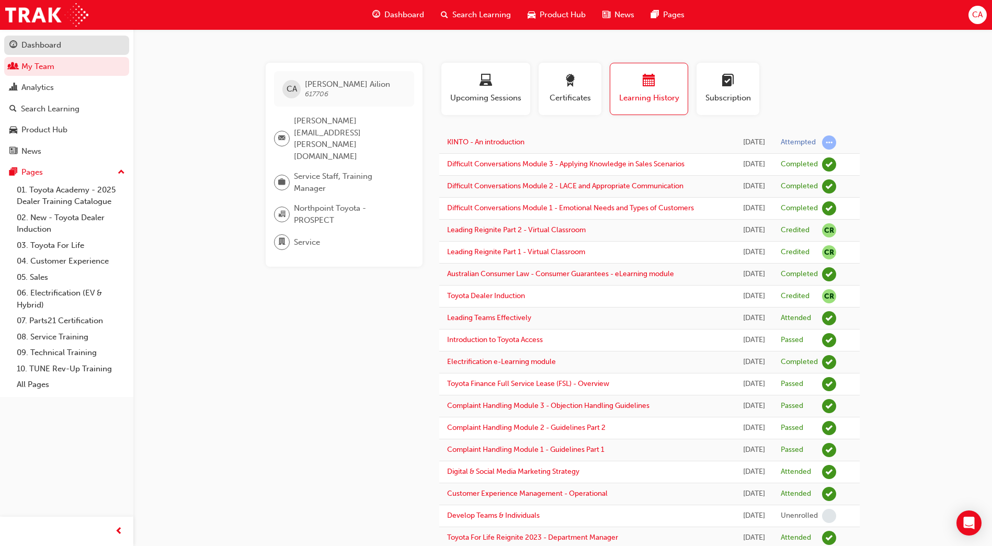
click at [39, 45] on div "Dashboard" at bounding box center [41, 45] width 40 height 12
